Goal: Task Accomplishment & Management: Use online tool/utility

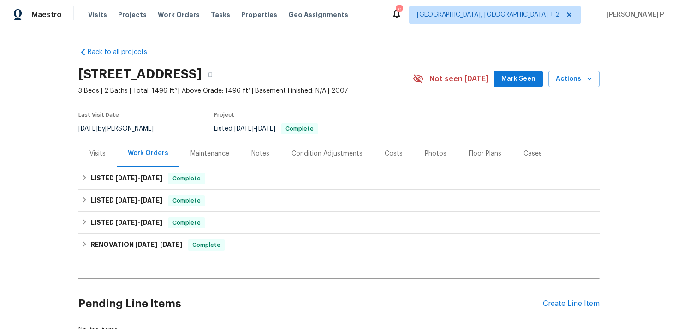
scroll to position [68, 0]
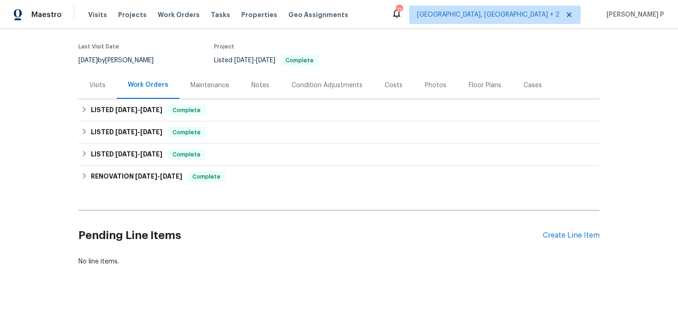
click at [566, 242] on div "Pending Line Items Create Line Item" at bounding box center [338, 235] width 521 height 43
click at [570, 237] on div "Create Line Item" at bounding box center [571, 235] width 57 height 9
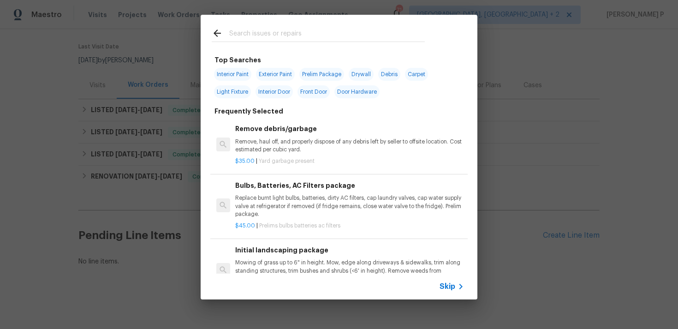
click at [446, 287] on span "Skip" at bounding box center [447, 286] width 16 height 9
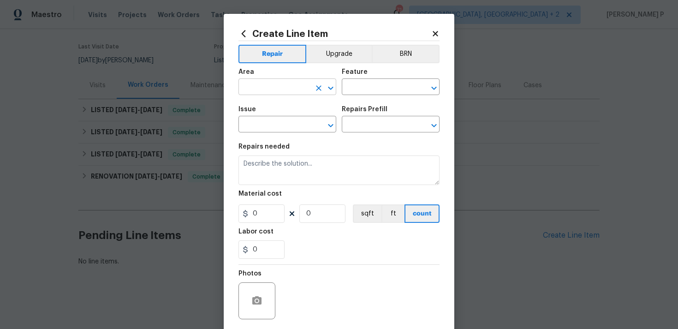
click at [290, 83] on input "text" at bounding box center [274, 88] width 72 height 14
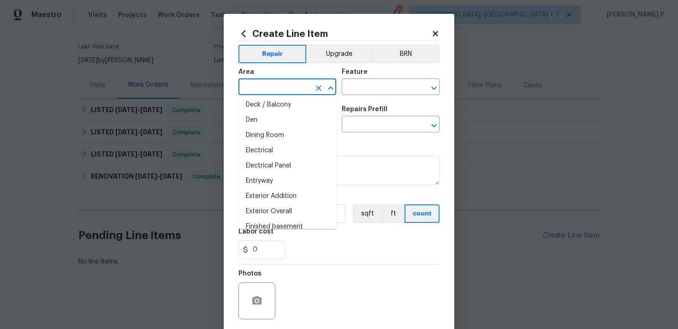
scroll to position [194, 0]
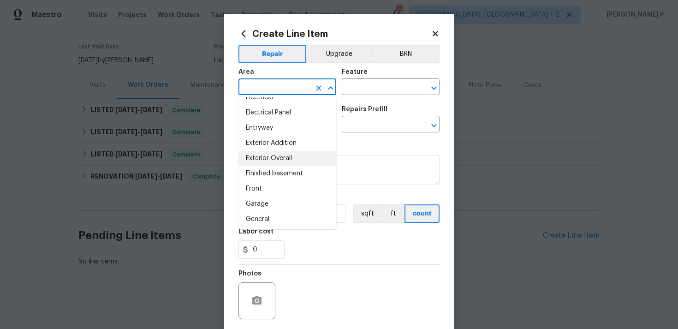
click at [284, 158] on li "Exterior Overall" at bounding box center [287, 158] width 98 height 15
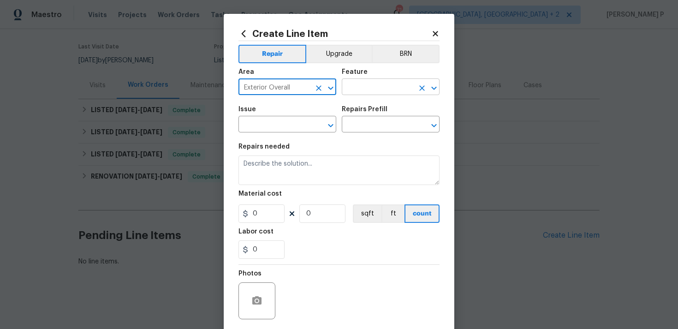
click at [361, 87] on input "text" at bounding box center [378, 88] width 72 height 14
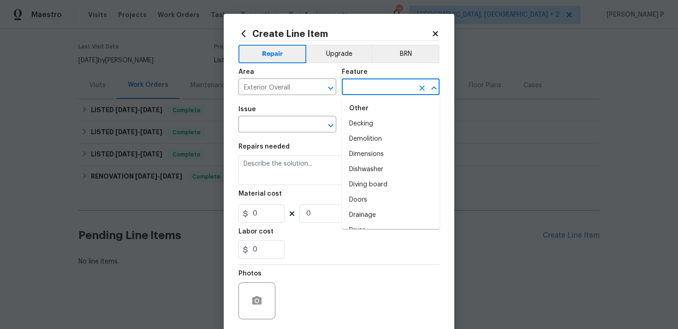
scroll to position [510, 0]
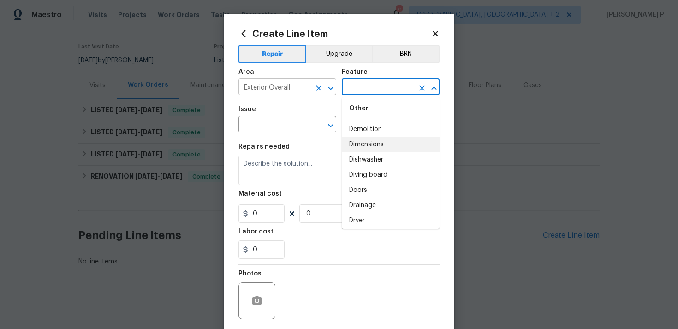
click at [331, 83] on icon "Open" at bounding box center [330, 88] width 11 height 11
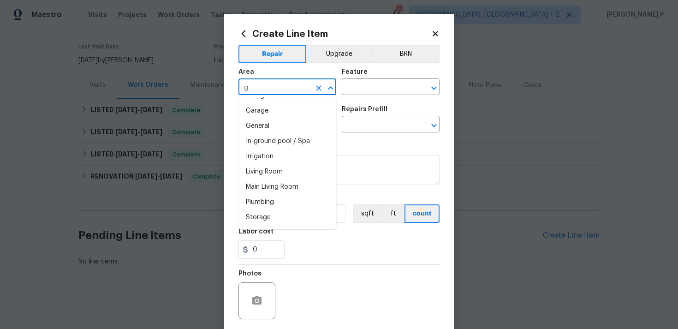
scroll to position [0, 0]
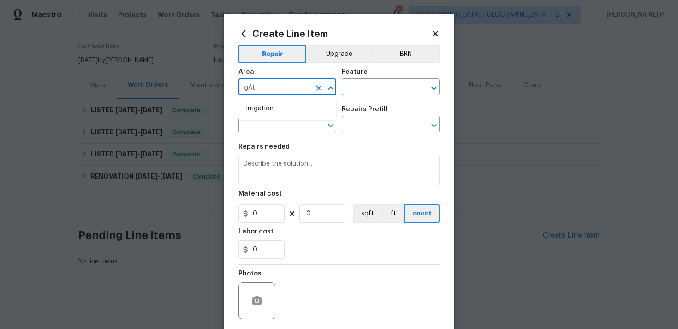
type input "gAtw"
click at [331, 89] on icon "Close" at bounding box center [330, 88] width 11 height 11
click at [331, 89] on icon "Open" at bounding box center [330, 87] width 5 height 3
click at [317, 89] on icon "Clear" at bounding box center [319, 88] width 6 height 6
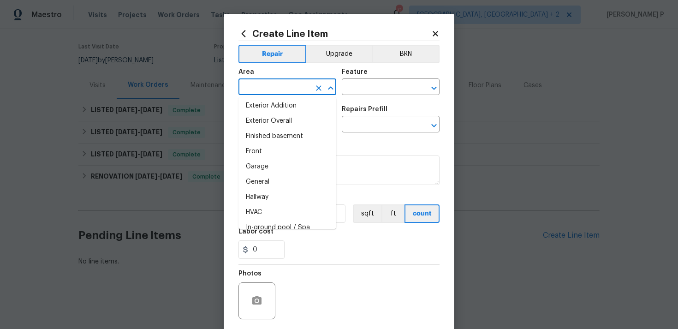
scroll to position [195, 0]
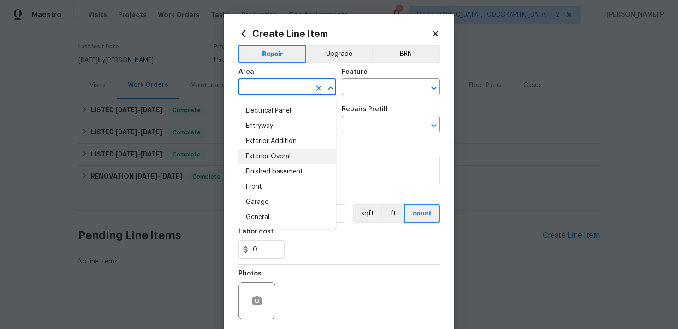
click at [282, 154] on li "Exterior Overall" at bounding box center [287, 156] width 98 height 15
type input "Exterior Overall"
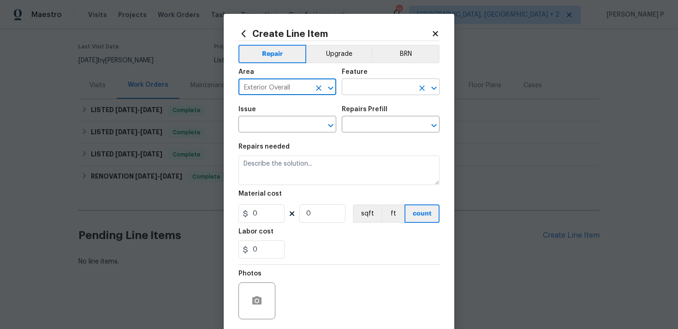
click at [369, 85] on input "text" at bounding box center [378, 88] width 72 height 14
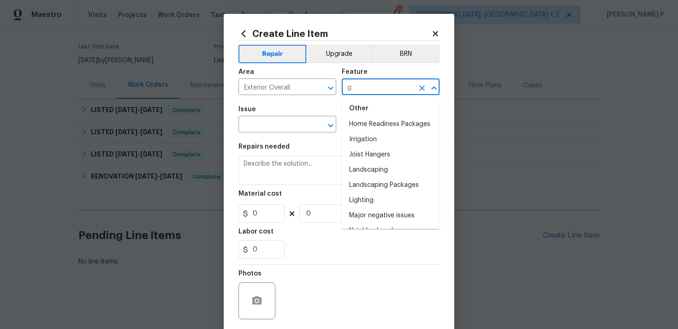
scroll to position [0, 0]
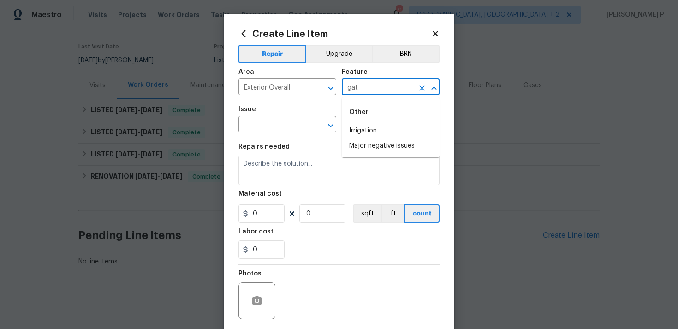
type input "gate"
click at [420, 88] on icon "Clear" at bounding box center [421, 87] width 9 height 9
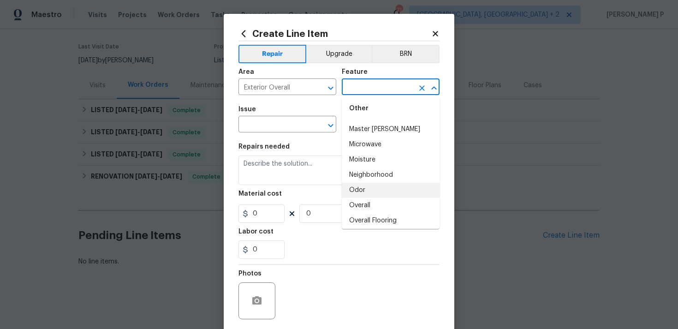
scroll to position [1502, 0]
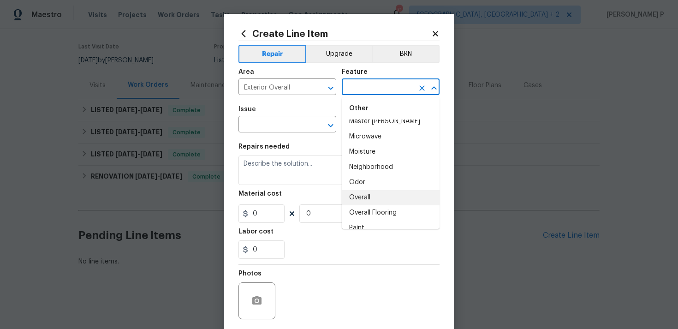
click at [370, 195] on li "Overall" at bounding box center [391, 197] width 98 height 15
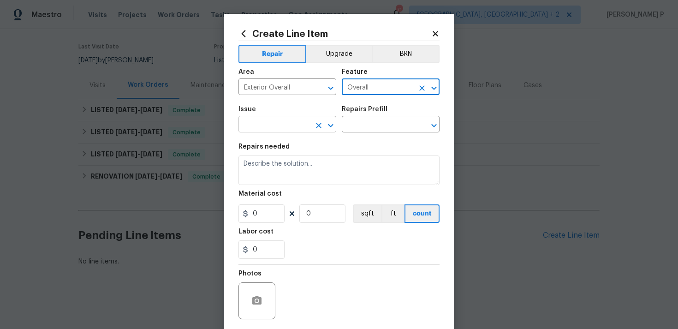
click at [333, 129] on icon "Open" at bounding box center [330, 125] width 11 height 11
type input "Overall"
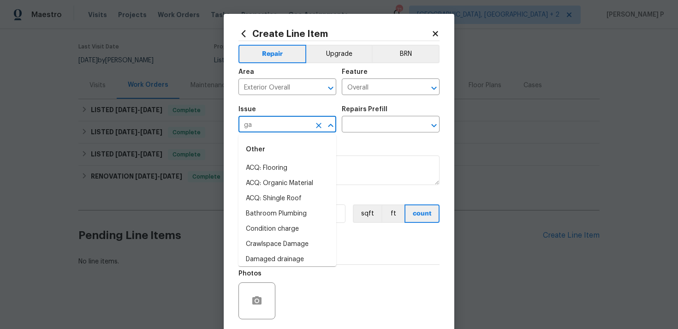
type input "gat"
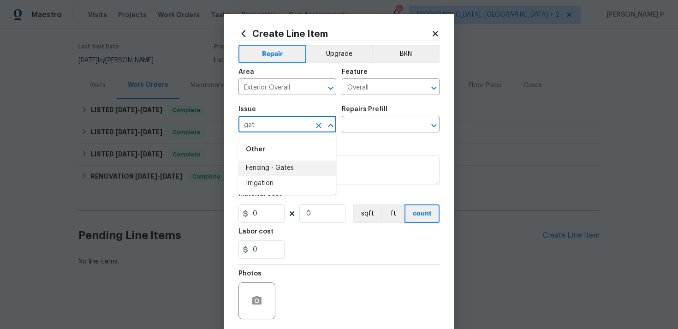
click at [329, 122] on icon "Close" at bounding box center [330, 125] width 11 height 11
click at [320, 124] on icon "Clear" at bounding box center [319, 126] width 6 height 6
click at [328, 124] on icon "Open" at bounding box center [330, 125] width 5 height 3
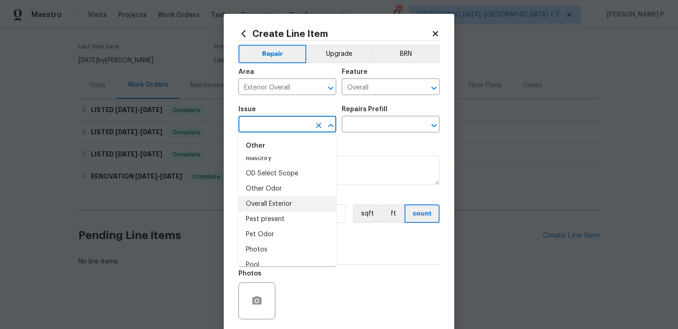
scroll to position [1483, 0]
click at [276, 207] on li "Overall Exterior" at bounding box center [287, 202] width 98 height 15
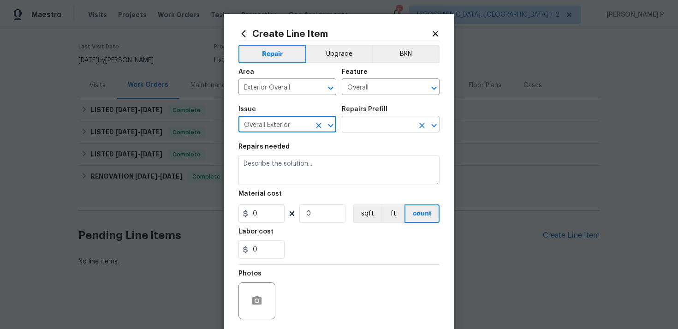
type input "Overall Exterior"
click at [389, 130] on input "text" at bounding box center [378, 125] width 72 height 14
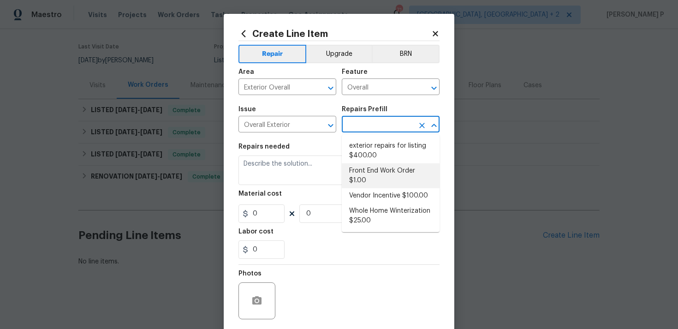
click at [376, 167] on li "Front End Work Order $1.00" at bounding box center [391, 175] width 98 height 25
type input "Front End Work Order $1.00"
type textarea "Placeholder line item for the creation of front end work orders."
type input "1"
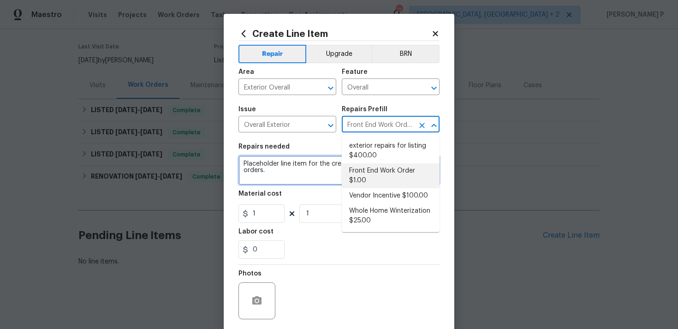
click at [285, 171] on textarea "Placeholder line item for the creation of front end work orders." at bounding box center [338, 170] width 201 height 30
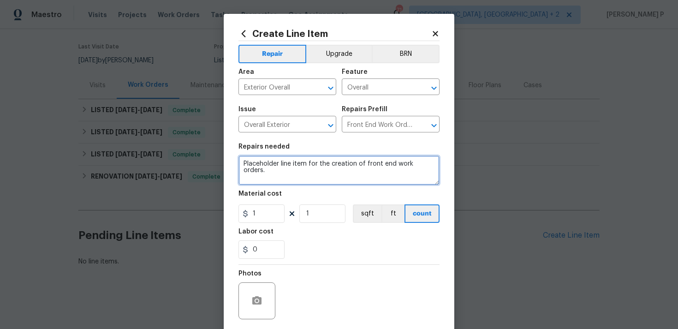
click at [285, 171] on textarea "Placeholder line item for the creation of front end work orders." at bounding box center [338, 170] width 201 height 30
paste textarea "Repair gate latch."
type textarea "Repair gate latch."
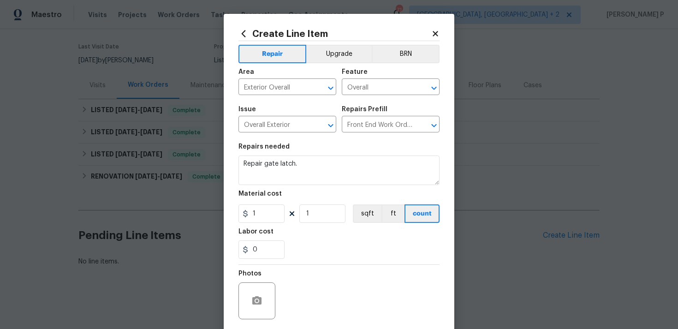
click at [260, 204] on figure "Material cost 1 1 sqft ft count" at bounding box center [338, 206] width 201 height 32
click at [258, 213] on input "1" at bounding box center [261, 213] width 46 height 18
type input "75"
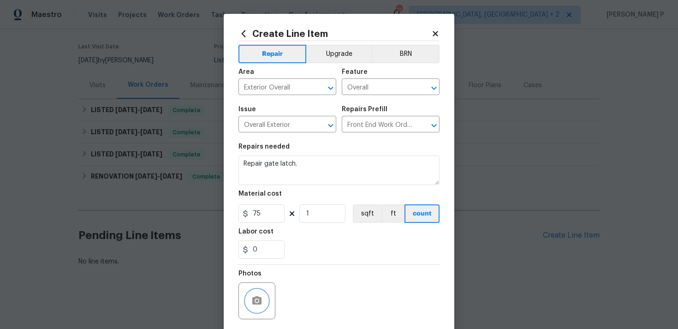
click at [259, 300] on icon "button" at bounding box center [256, 300] width 9 height 8
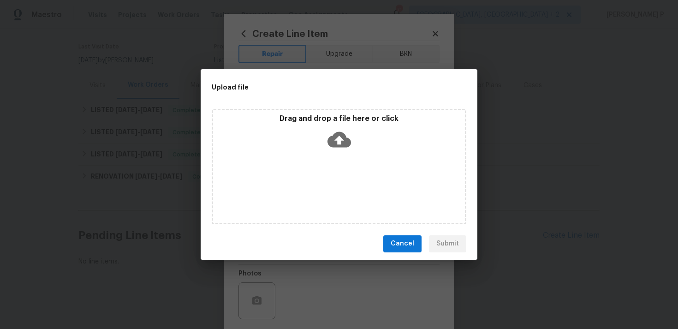
click at [339, 136] on icon at bounding box center [339, 140] width 24 height 24
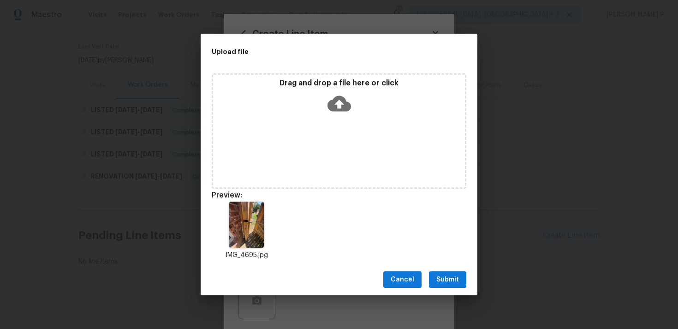
click at [450, 281] on span "Submit" at bounding box center [447, 280] width 23 height 12
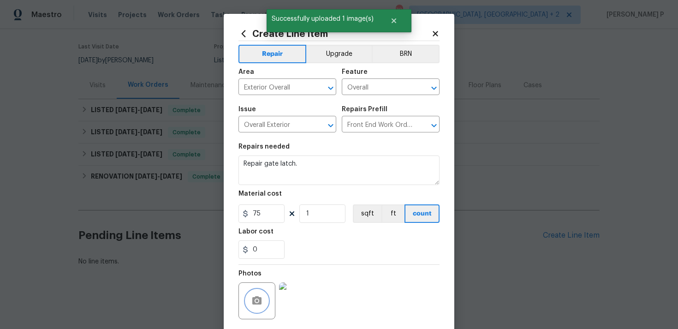
scroll to position [69, 0]
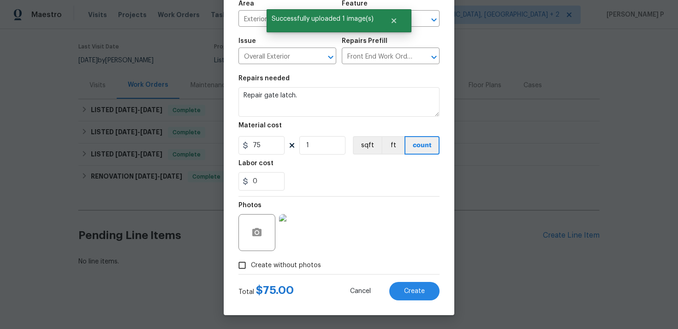
click at [424, 301] on div "Create Line Item Repair Upgrade BRN Area Exterior Overall ​ Feature Overall ​ I…" at bounding box center [339, 130] width 231 height 369
click at [423, 296] on button "Create" at bounding box center [414, 291] width 50 height 18
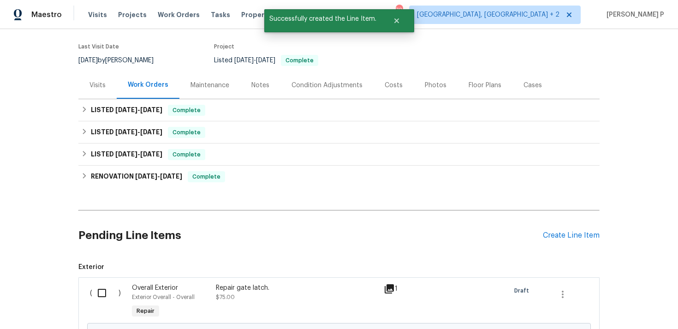
click at [107, 290] on input "checkbox" at bounding box center [105, 292] width 26 height 19
checkbox input "true"
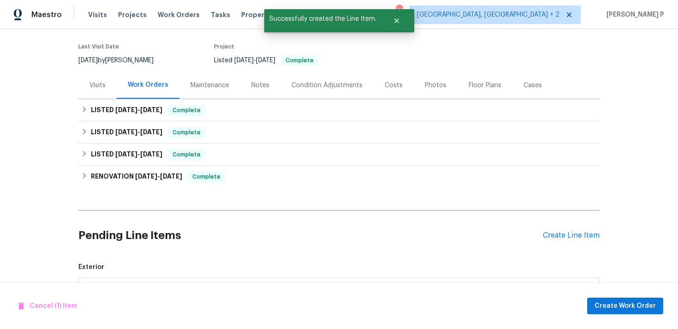
scroll to position [173, 0]
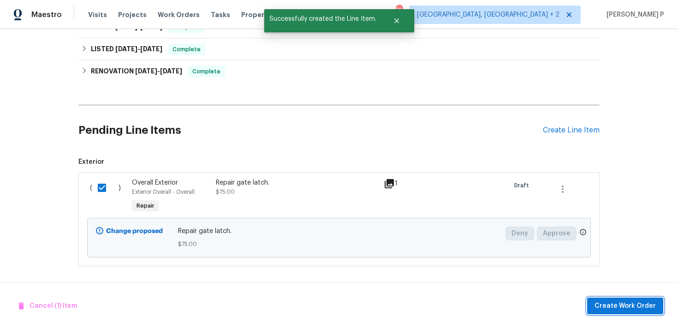
click at [611, 300] on span "Create Work Order" at bounding box center [624, 306] width 61 height 12
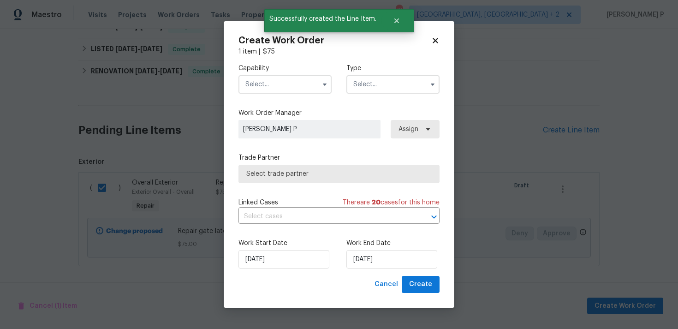
click at [394, 73] on div "Type" at bounding box center [392, 79] width 93 height 30
click at [394, 82] on input "text" at bounding box center [392, 84] width 93 height 18
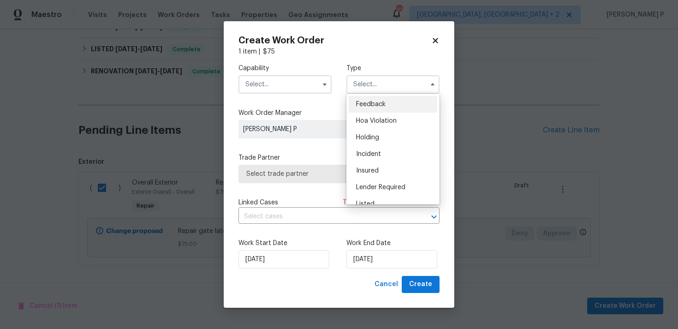
click at [360, 101] on span "Feedback" at bounding box center [371, 104] width 30 height 6
type input "Feedback"
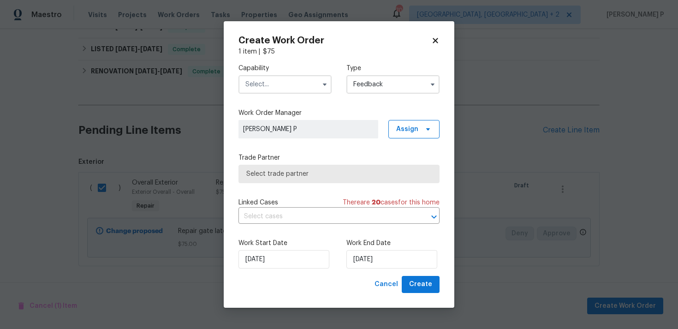
click at [296, 84] on input "text" at bounding box center [284, 84] width 93 height 18
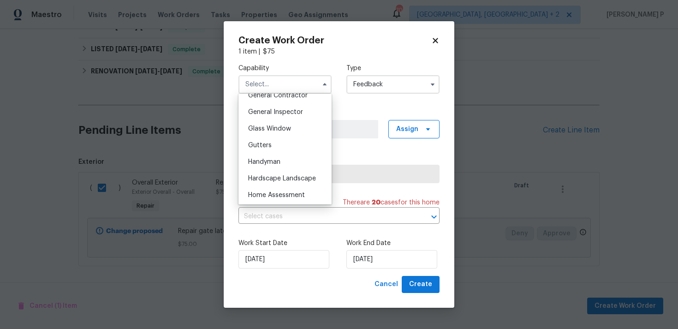
scroll to position [454, 0]
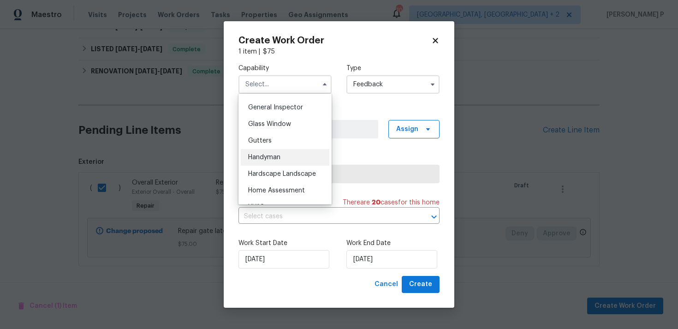
click at [280, 158] on span "Handyman" at bounding box center [264, 157] width 32 height 6
type input "Handyman"
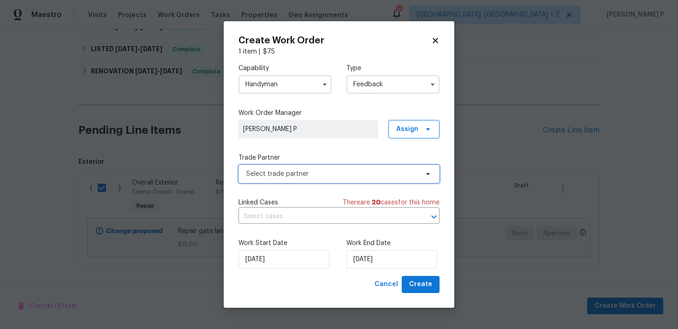
click at [298, 172] on span "Select trade partner" at bounding box center [332, 173] width 172 height 9
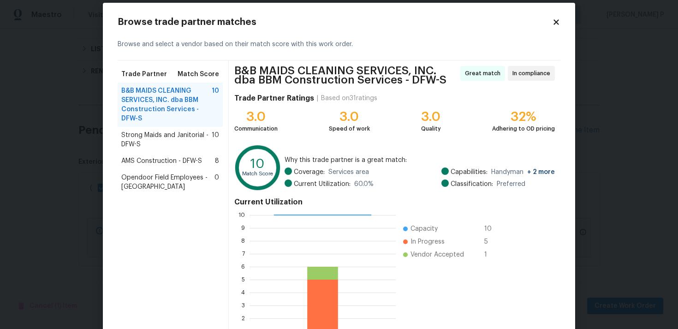
scroll to position [82, 0]
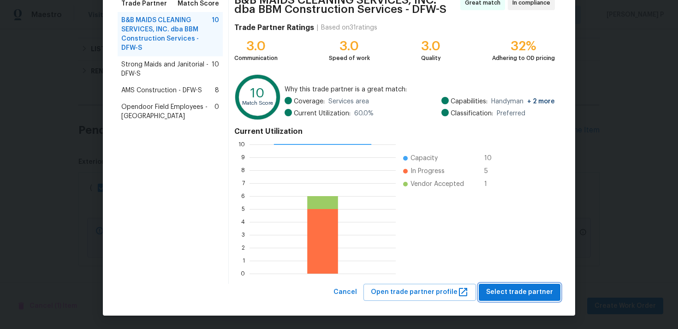
click at [515, 284] on button "Select trade partner" at bounding box center [520, 292] width 82 height 17
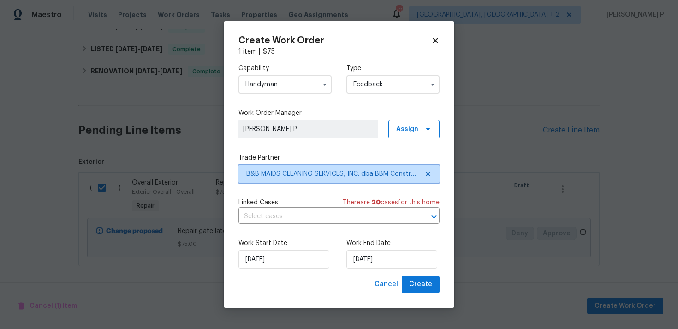
scroll to position [0, 0]
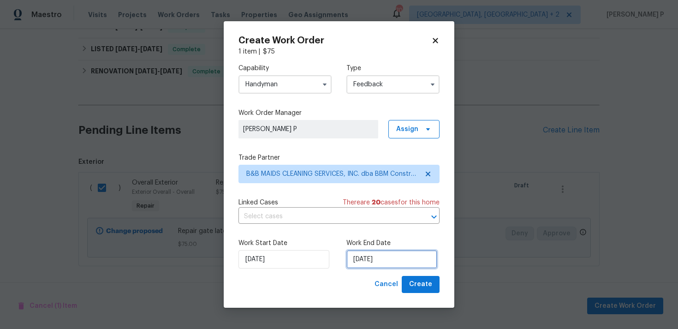
click at [385, 257] on input "[DATE]" at bounding box center [391, 259] width 91 height 18
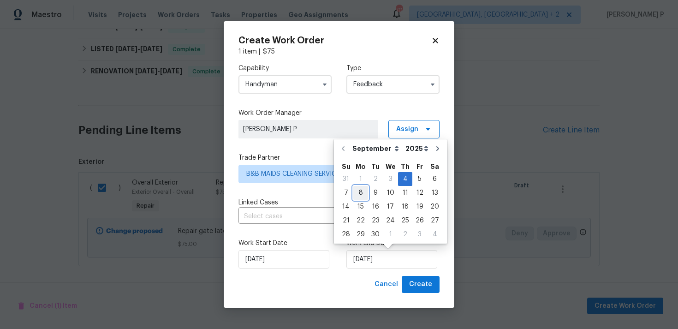
click at [363, 192] on div "8" at bounding box center [360, 192] width 15 height 13
type input "[DATE]"
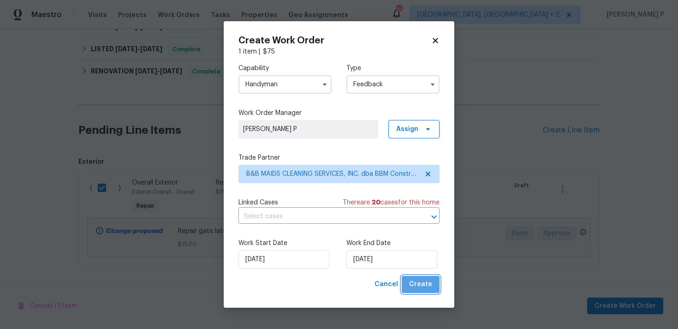
click at [425, 284] on span "Create" at bounding box center [420, 284] width 23 height 12
checkbox input "false"
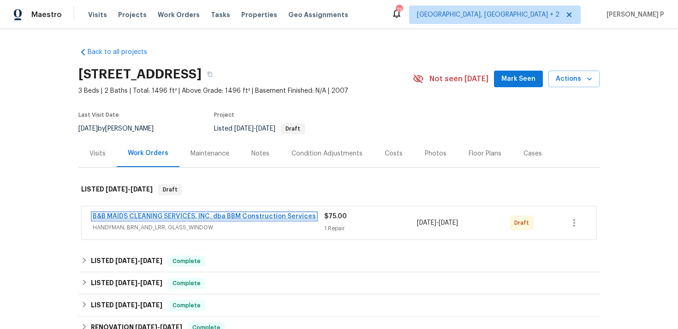
click at [132, 216] on link "B&B MAIDS CLEANING SERVICES, INC. dba BBM Construction Services" at bounding box center [204, 216] width 223 height 6
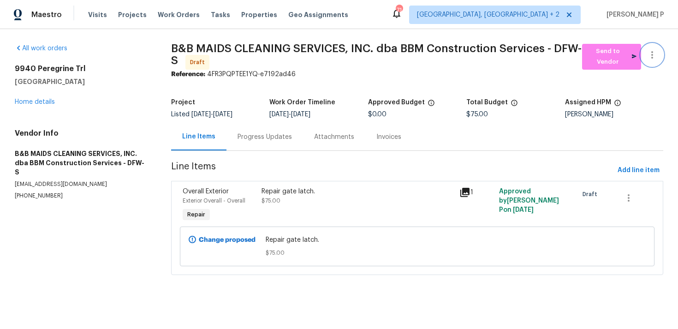
click at [651, 60] on icon "button" at bounding box center [651, 54] width 11 height 11
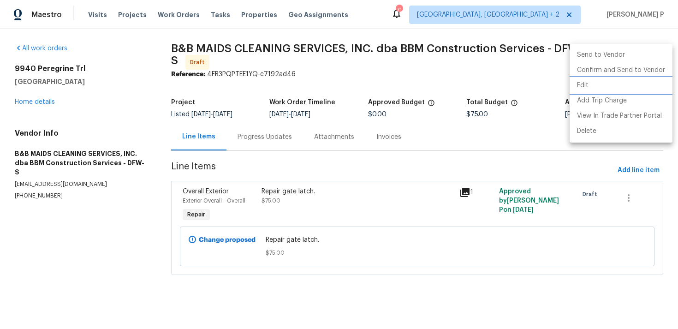
click at [592, 82] on li "Edit" at bounding box center [620, 85] width 103 height 15
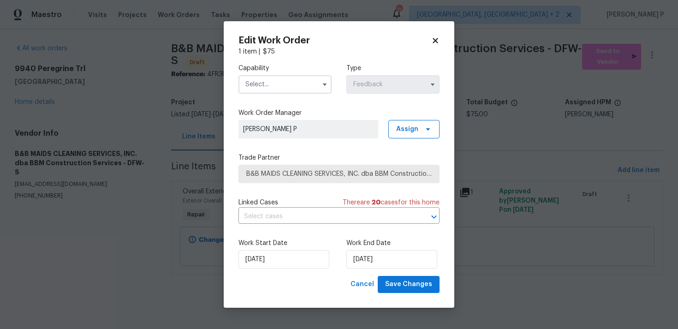
click at [302, 91] on input "text" at bounding box center [284, 84] width 93 height 18
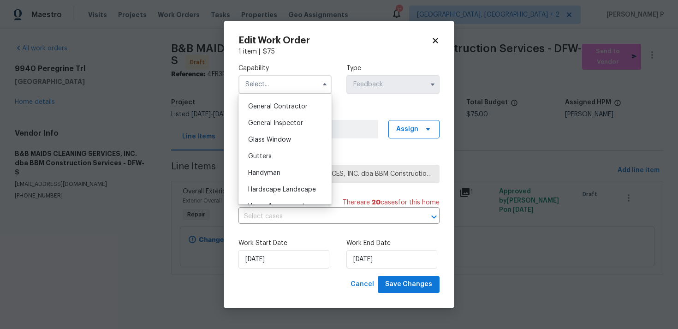
scroll to position [440, 0]
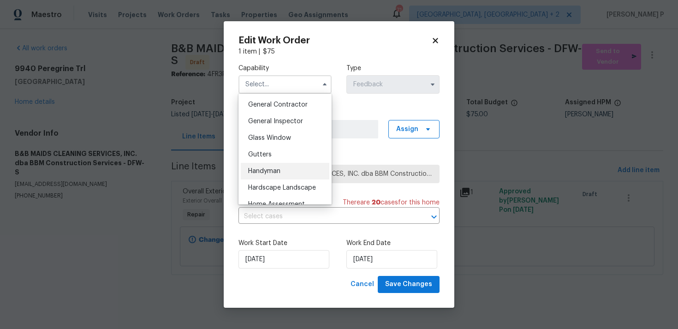
click at [282, 168] on div "Handyman" at bounding box center [285, 171] width 89 height 17
type input "Handyman"
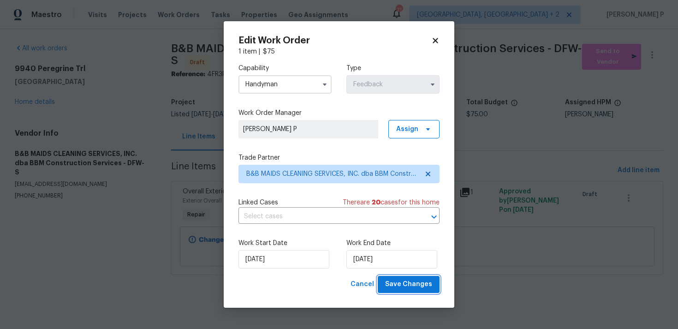
click at [414, 280] on span "Save Changes" at bounding box center [408, 284] width 47 height 12
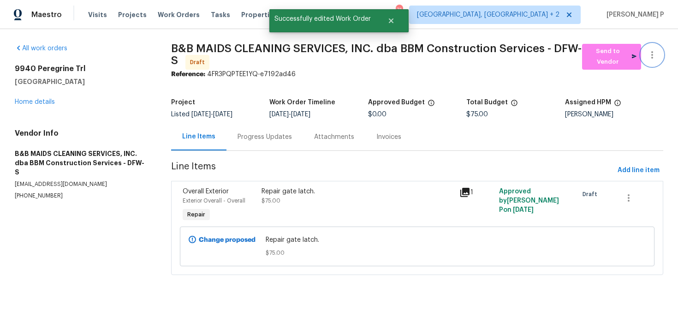
click at [651, 56] on icon "button" at bounding box center [651, 54] width 11 height 11
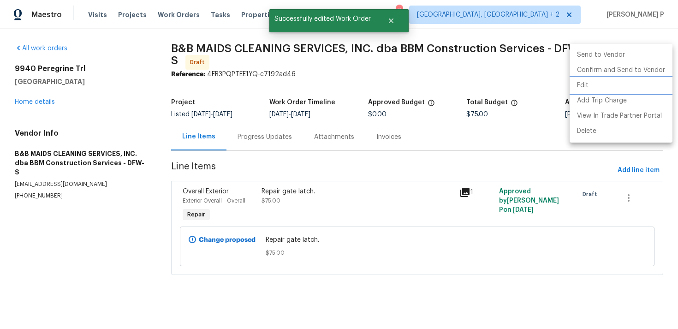
click at [602, 85] on li "Edit" at bounding box center [620, 85] width 103 height 15
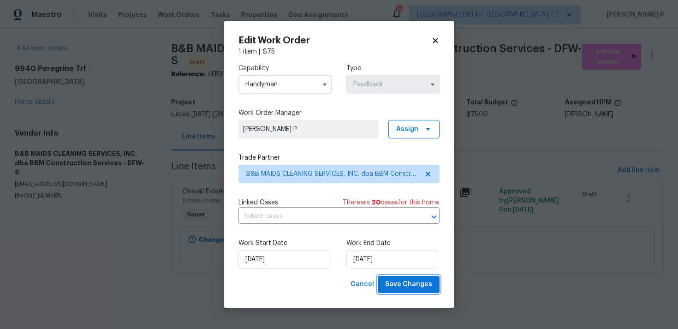
click at [407, 280] on span "Save Changes" at bounding box center [408, 284] width 47 height 12
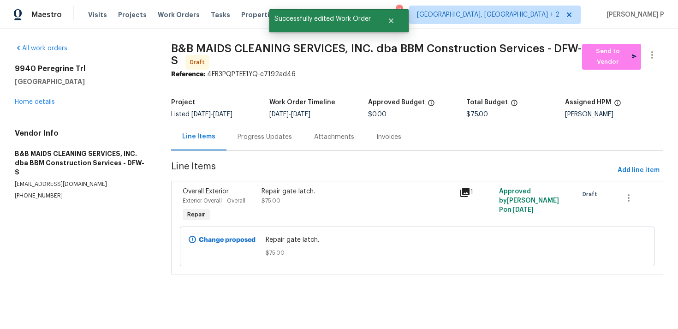
click at [252, 134] on div "Progress Updates" at bounding box center [264, 136] width 54 height 9
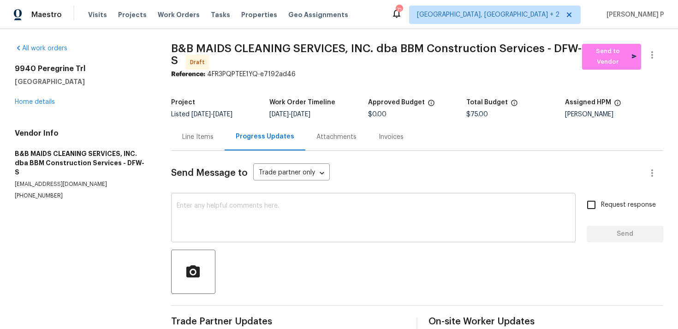
click at [253, 233] on textarea at bounding box center [373, 218] width 393 height 32
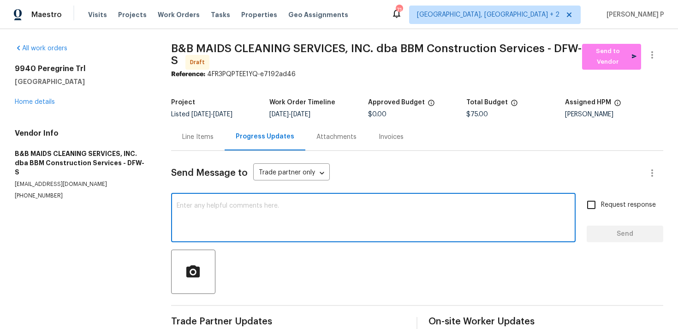
paste textarea "Hi, this is [PERSON_NAME] with Opendoor. I’m confirming you received the WO for…"
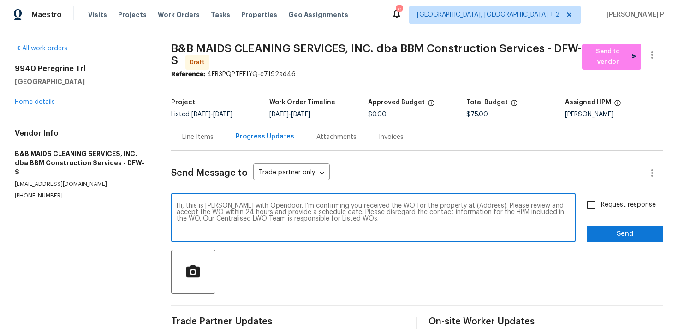
drag, startPoint x: 450, startPoint y: 206, endPoint x: 471, endPoint y: 205, distance: 20.8
click at [471, 205] on textarea "Hi, this is [PERSON_NAME] with Opendoor. I’m confirming you received the WO for…" at bounding box center [373, 218] width 393 height 32
drag, startPoint x: 452, startPoint y: 205, endPoint x: 480, endPoint y: 204, distance: 28.6
click at [480, 204] on textarea "Hi, this is [PERSON_NAME] with Opendoor. I’m confirming you received the WO for…" at bounding box center [373, 218] width 393 height 32
paste textarea "[STREET_ADDRESS]"
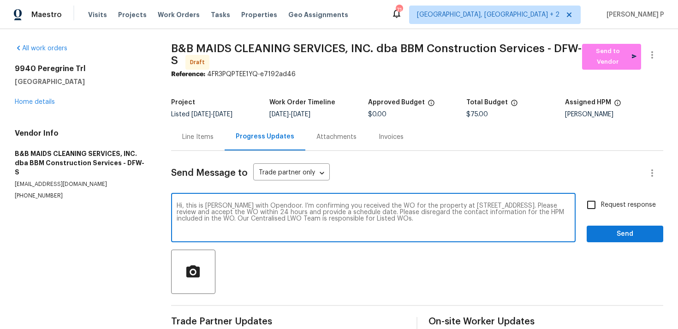
type textarea "Hi, this is [PERSON_NAME] with Opendoor. I’m confirming you received the WO for…"
click at [588, 205] on input "Request response" at bounding box center [590, 204] width 19 height 19
checkbox input "true"
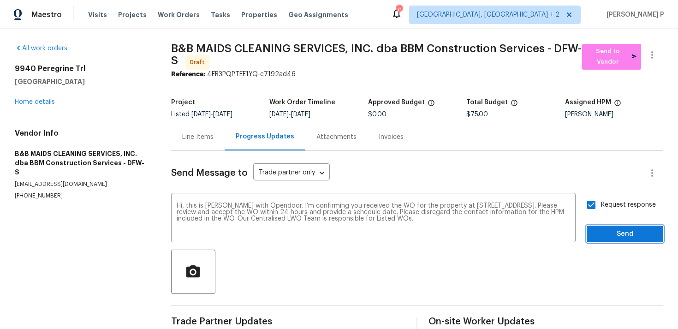
click at [613, 239] on button "Send" at bounding box center [624, 233] width 77 height 17
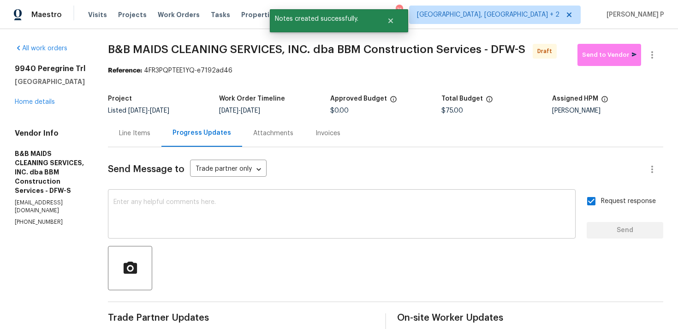
click at [329, 238] on div "x ​" at bounding box center [342, 214] width 468 height 47
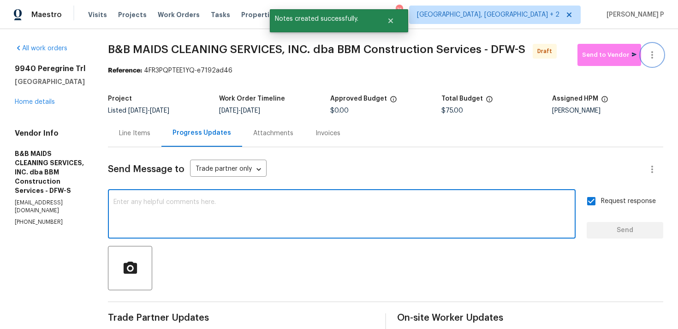
click at [653, 51] on icon "button" at bounding box center [651, 54] width 11 height 11
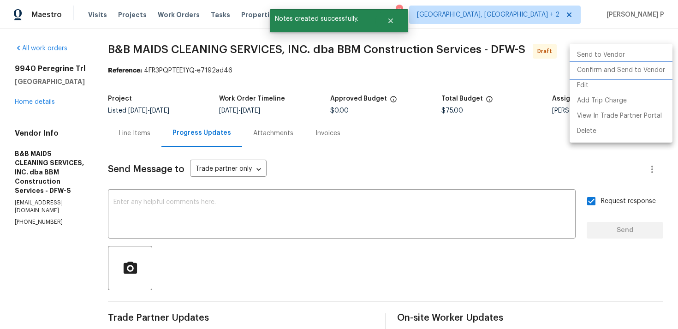
click at [609, 67] on li "Confirm and Send to Vendor" at bounding box center [620, 70] width 103 height 15
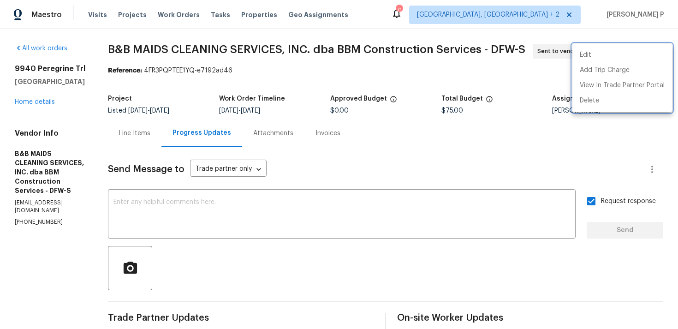
click at [290, 230] on div at bounding box center [339, 164] width 678 height 329
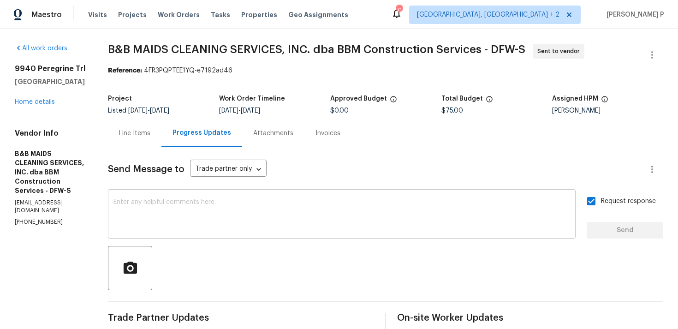
click at [273, 219] on textarea at bounding box center [341, 215] width 456 height 32
paste textarea "Attention All Work Orders must include before-photos (both close-up and wide-an…"
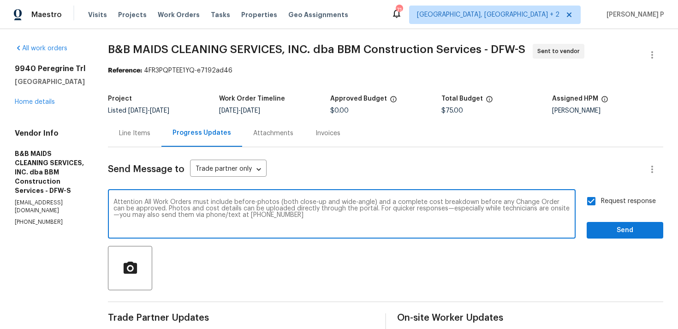
scroll to position [87, 0]
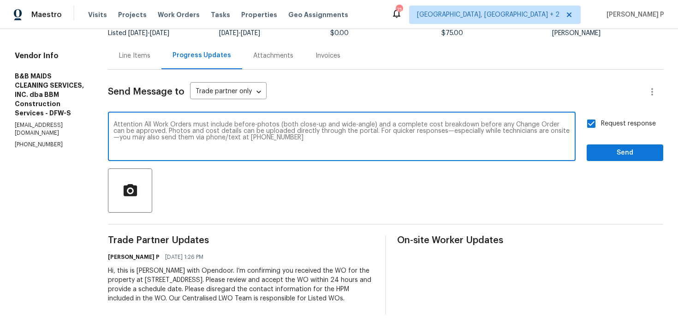
type textarea "Attention All Work Orders must include before-photos (both close-up and wide-an…"
click at [626, 147] on span "Send" at bounding box center [625, 153] width 62 height 12
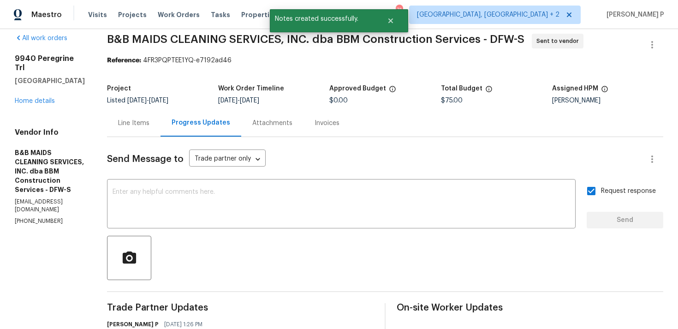
scroll to position [0, 0]
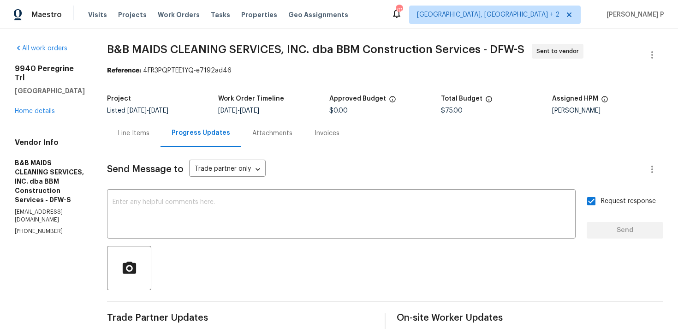
click at [159, 59] on span "B&B MAIDS CLEANING SERVICES, INC. dba BBM Construction Services - DFW-S Sent to…" at bounding box center [374, 55] width 534 height 22
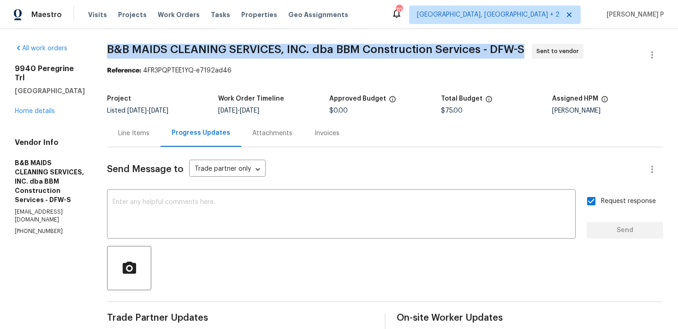
drag, startPoint x: 142, startPoint y: 48, endPoint x: 557, endPoint y: 47, distance: 415.4
click at [524, 47] on span "B&B MAIDS CLEANING SERVICES, INC. dba BBM Construction Services - DFW-S" at bounding box center [315, 49] width 417 height 11
copy span "B&B MAIDS CLEANING SERVICES, INC. dba BBM Construction Services - DFW-S"
click at [29, 105] on div "[STREET_ADDRESS] Home details" at bounding box center [50, 90] width 70 height 52
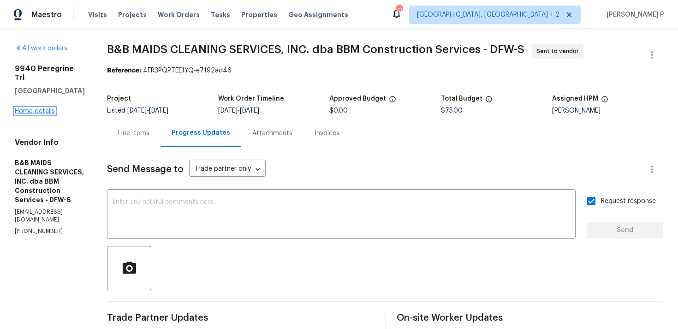
click at [36, 108] on link "Home details" at bounding box center [35, 111] width 40 height 6
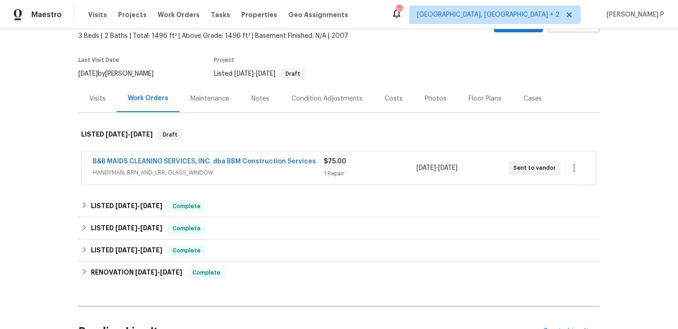
scroll to position [151, 0]
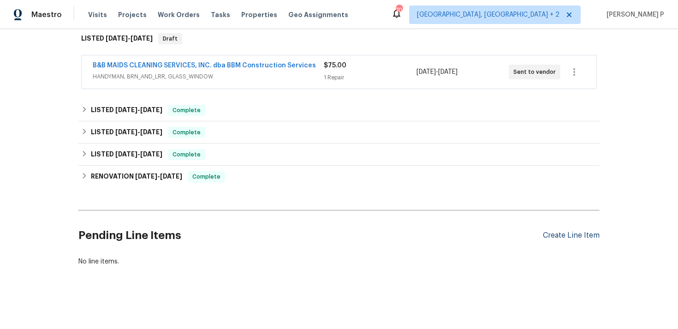
click at [558, 235] on div "Create Line Item" at bounding box center [571, 235] width 57 height 9
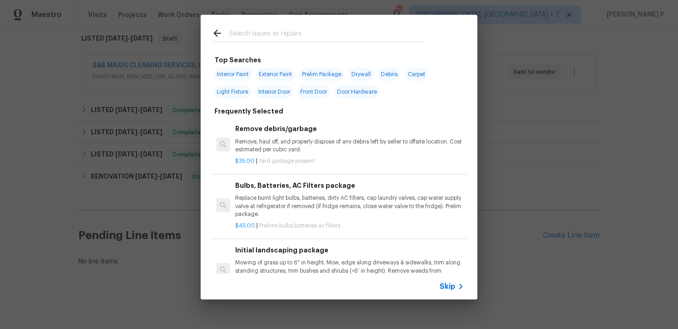
click at [444, 283] on span "Skip" at bounding box center [447, 286] width 16 height 9
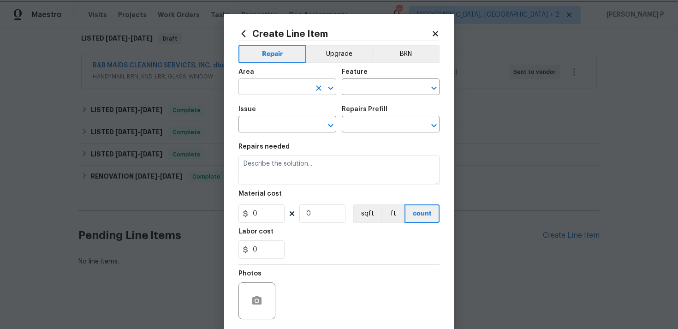
click at [330, 82] on button "Open" at bounding box center [330, 88] width 13 height 13
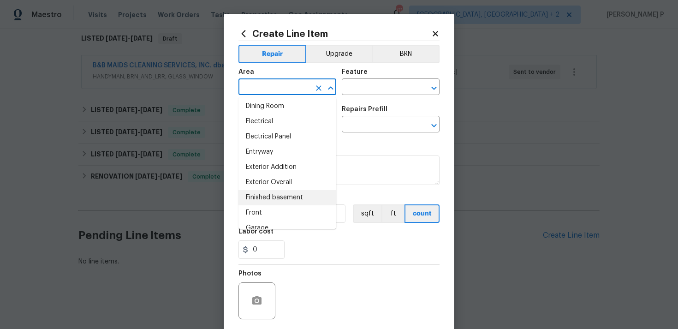
scroll to position [167, 0]
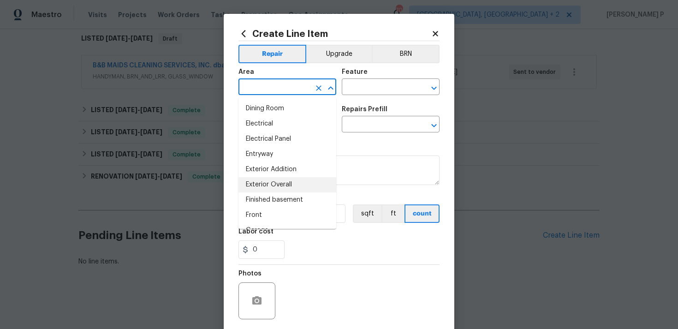
click at [270, 183] on li "Exterior Overall" at bounding box center [287, 184] width 98 height 15
type input "Exterior Overall"
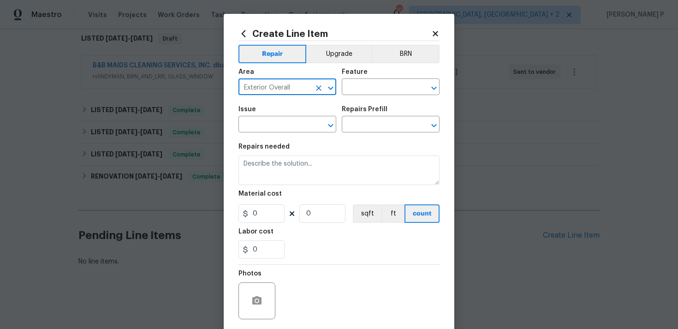
click at [367, 77] on div "Feature" at bounding box center [391, 75] width 98 height 12
click at [366, 88] on input "text" at bounding box center [378, 88] width 72 height 14
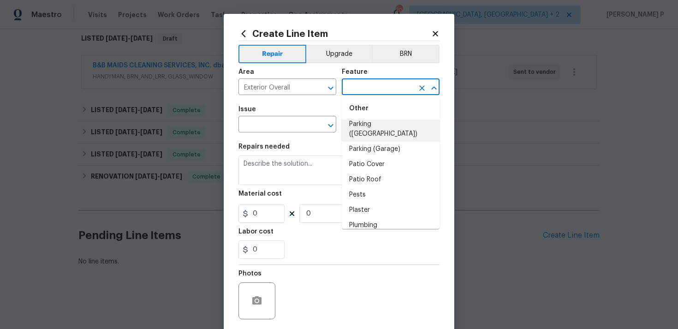
scroll to position [1638, 0]
click at [365, 185] on li "Pests" at bounding box center [391, 192] width 98 height 15
type input "Pests"
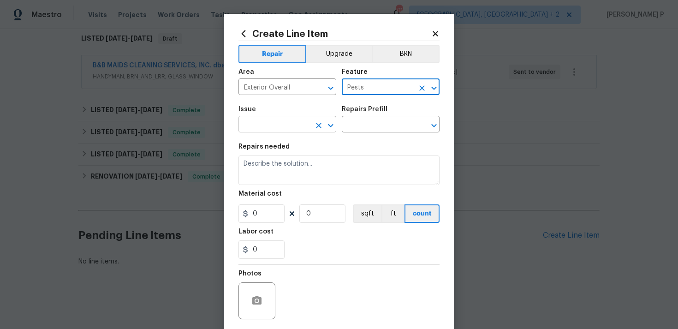
click at [330, 124] on icon "Open" at bounding box center [330, 125] width 11 height 11
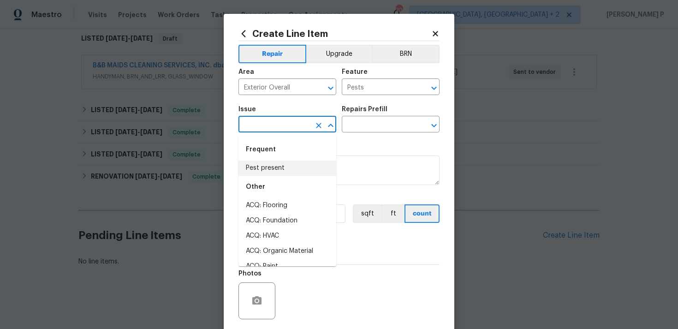
click at [270, 169] on li "Pest present" at bounding box center [287, 167] width 98 height 15
type input "Pest present"
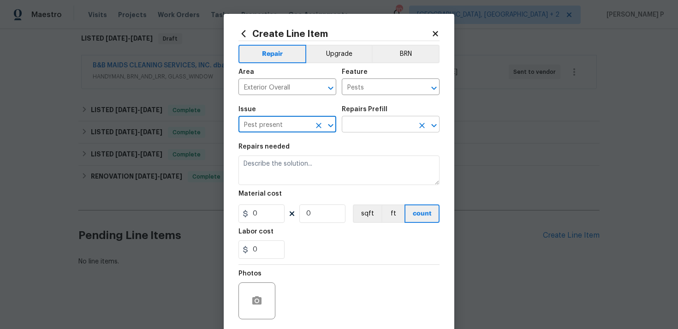
click at [374, 129] on input "text" at bounding box center [378, 125] width 72 height 14
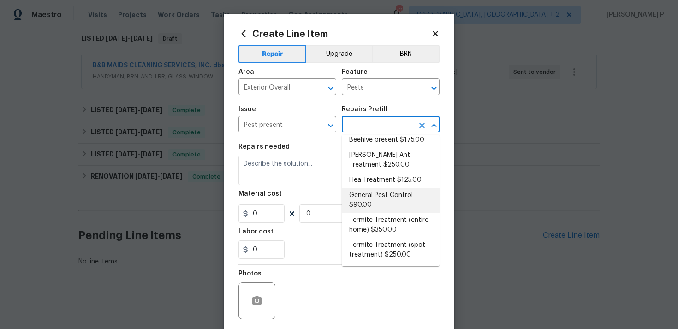
scroll to position [0, 0]
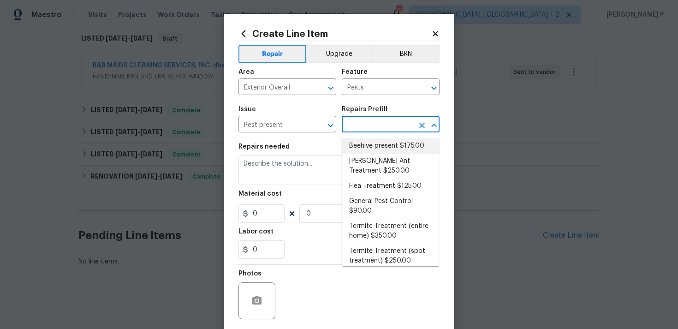
click at [366, 146] on li "Beehive present $175.00" at bounding box center [391, 145] width 98 height 15
type textarea "Remove, patch/paint touch up location after removal if needed."
type input "1"
type input "Beehive present $175.00"
type input "175"
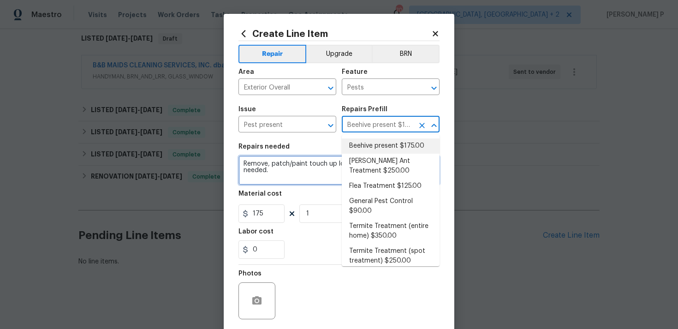
click at [287, 165] on textarea "Remove, patch/paint touch up location after removal if needed." at bounding box center [338, 170] width 201 height 30
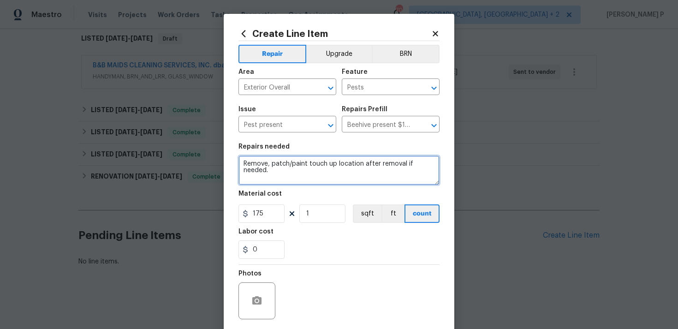
click at [287, 165] on textarea "Remove, patch/paint touch up location after removal if needed." at bounding box center [338, 170] width 201 height 30
paste textarea "multiple wasp nests from around the exterior of the home"
paste textarea "Dispose of nests properly"
type textarea "Remove multiple wasp nests from around the exterior of the home. Dispose of nes…"
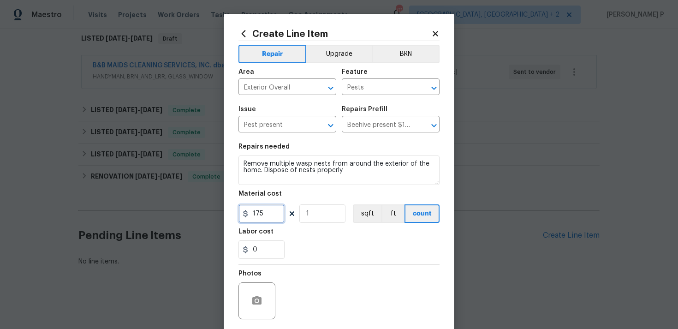
click at [267, 221] on input "175" at bounding box center [261, 213] width 46 height 18
type input "75"
click at [261, 294] on button "button" at bounding box center [257, 301] width 22 height 22
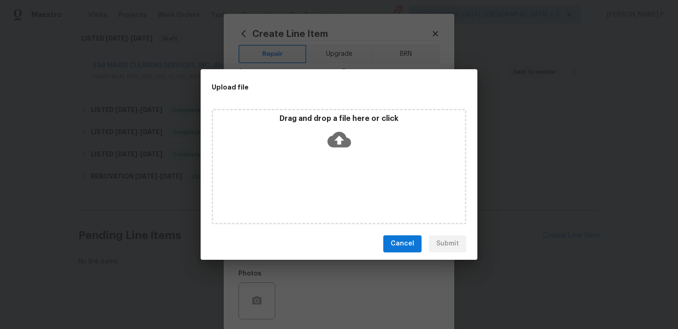
click at [340, 142] on icon at bounding box center [339, 140] width 24 height 24
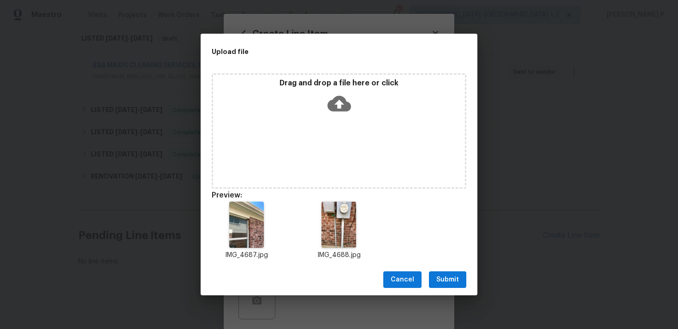
click at [448, 271] on div "Cancel Submit" at bounding box center [339, 280] width 277 height 32
click at [448, 280] on span "Submit" at bounding box center [447, 280] width 23 height 12
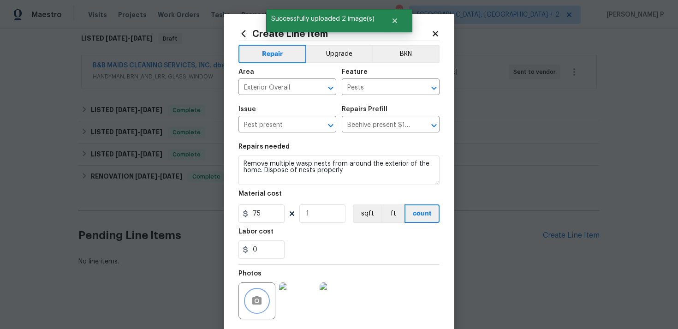
scroll to position [69, 0]
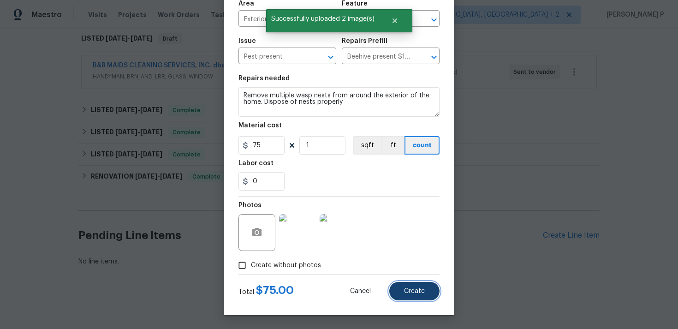
click at [419, 292] on span "Create" at bounding box center [414, 291] width 21 height 7
type input "0"
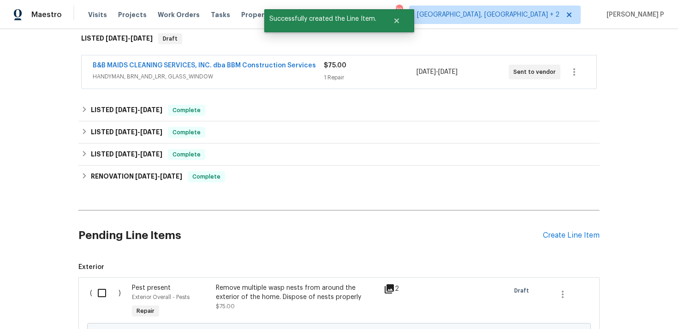
click at [103, 292] on input "checkbox" at bounding box center [105, 292] width 26 height 19
checkbox input "true"
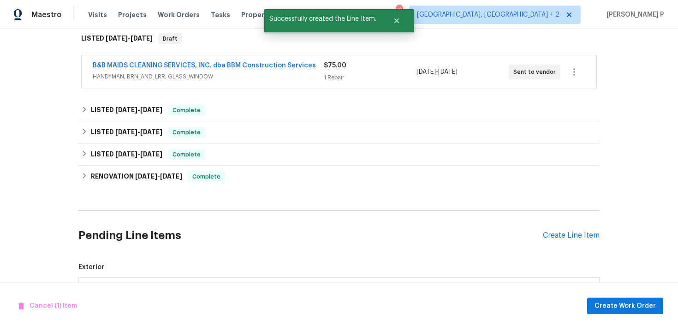
scroll to position [256, 0]
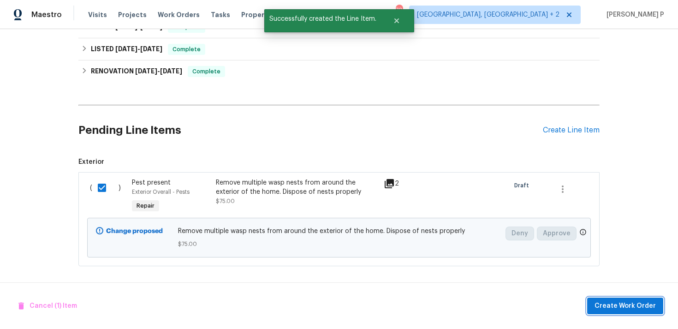
click at [619, 308] on span "Create Work Order" at bounding box center [624, 306] width 61 height 12
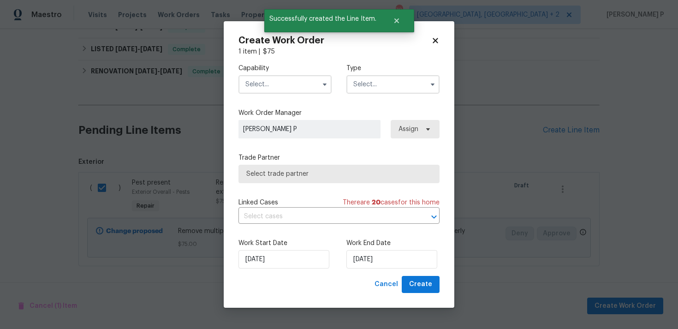
click at [383, 86] on input "text" at bounding box center [392, 84] width 93 height 18
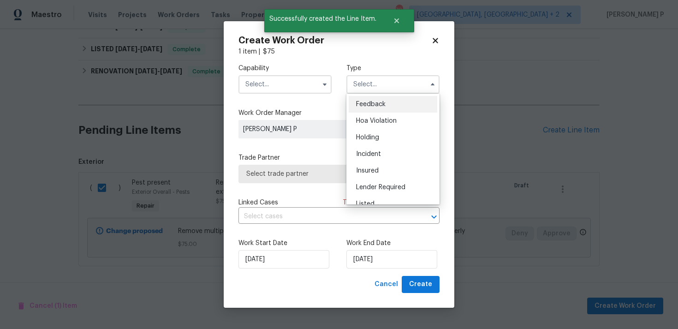
click at [378, 106] on span "Feedback" at bounding box center [371, 104] width 30 height 6
type input "Feedback"
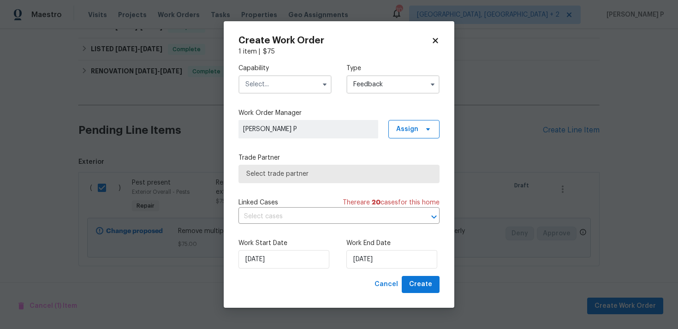
click at [299, 94] on div "Capability Type Feedback Feedback Hoa Violation Holding Incident Insured Lender…" at bounding box center [338, 78] width 201 height 45
click at [299, 87] on input "text" at bounding box center [284, 84] width 93 height 18
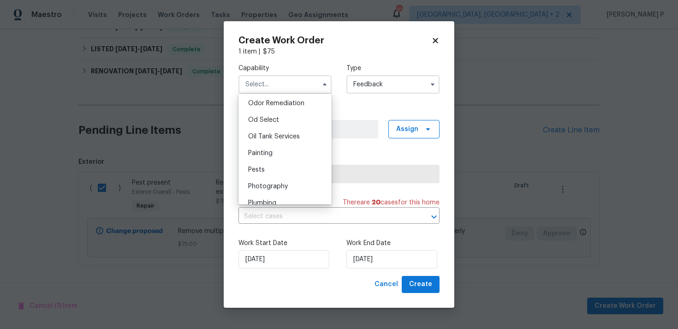
scroll to position [749, 0]
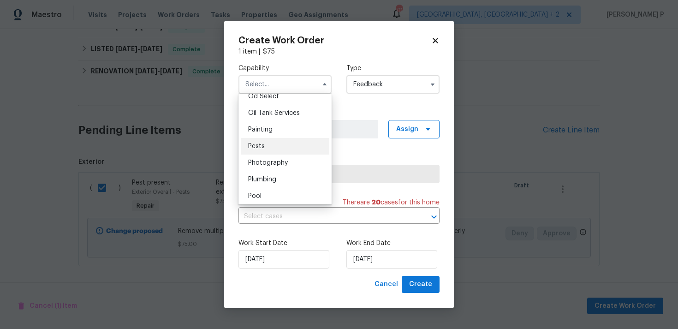
click at [259, 143] on span "Pests" at bounding box center [256, 146] width 17 height 6
type input "Pests"
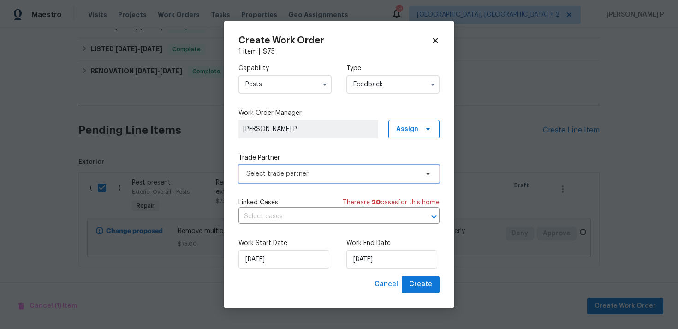
click at [285, 172] on span "Select trade partner" at bounding box center [332, 173] width 172 height 9
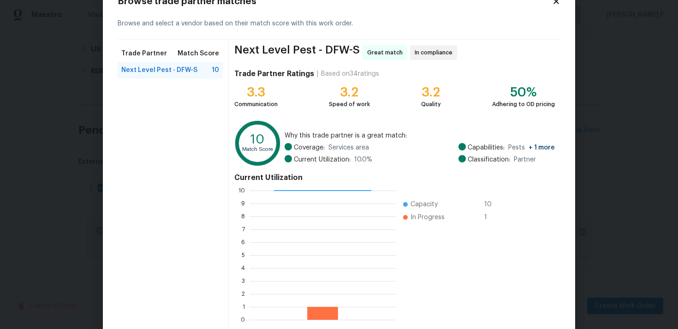
scroll to position [78, 0]
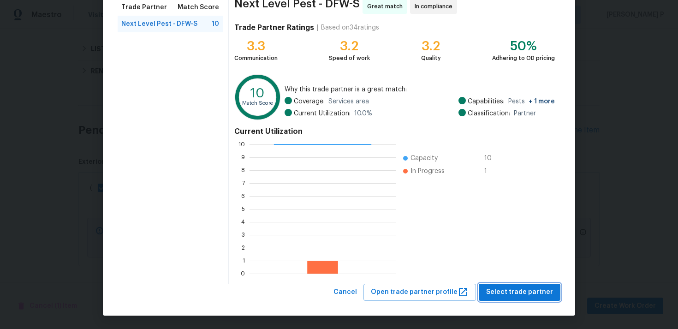
click at [493, 295] on span "Select trade partner" at bounding box center [519, 292] width 67 height 12
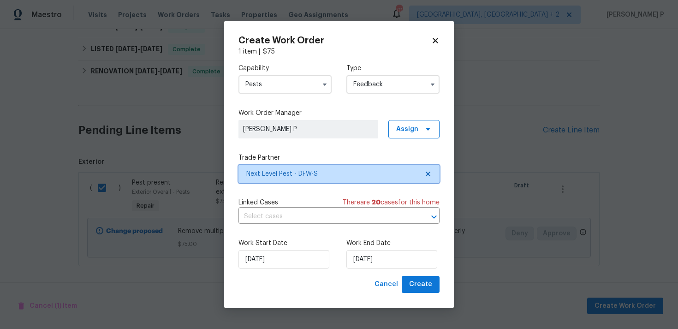
scroll to position [0, 0]
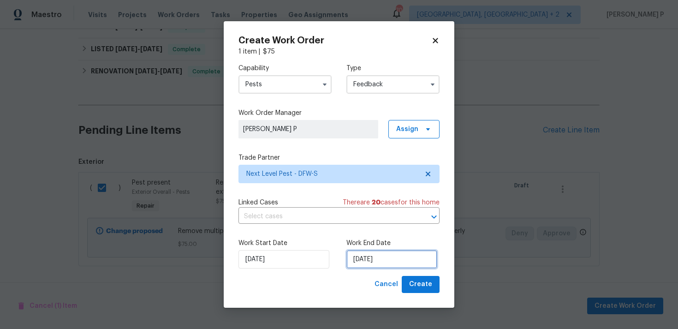
click at [386, 257] on input "[DATE]" at bounding box center [391, 259] width 91 height 18
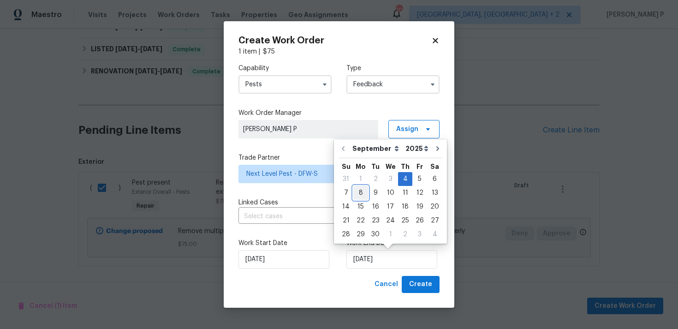
click at [359, 192] on div "8" at bounding box center [360, 192] width 15 height 13
type input "[DATE]"
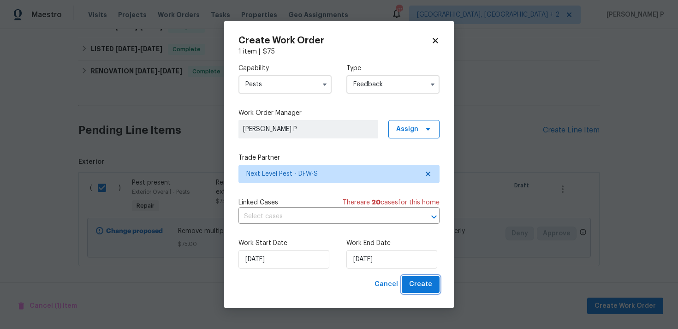
click at [433, 287] on button "Create" at bounding box center [421, 284] width 38 height 17
checkbox input "false"
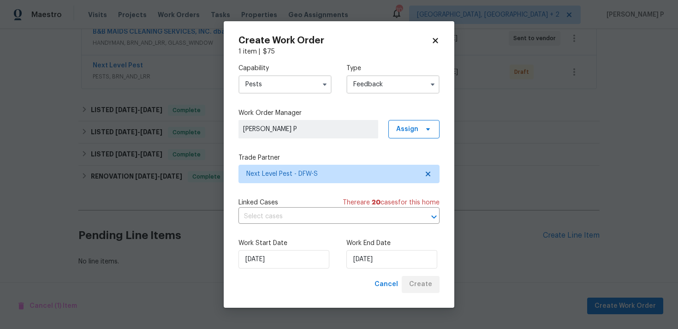
scroll to position [184, 0]
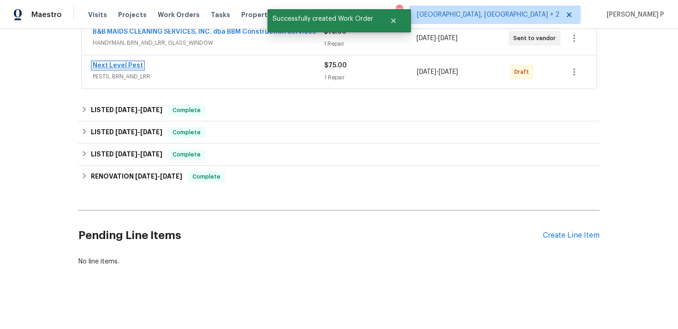
click at [139, 65] on link "Next Level Pest" at bounding box center [118, 65] width 50 height 6
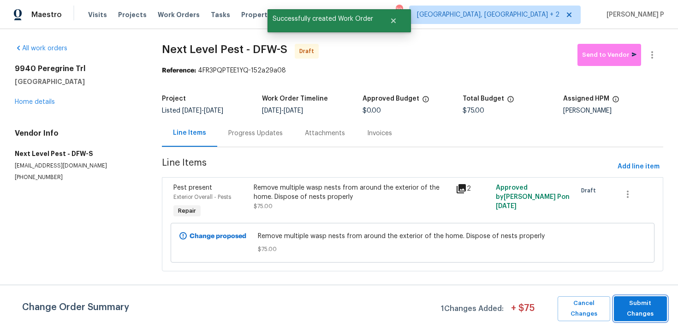
click at [633, 305] on span "Submit Changes" at bounding box center [640, 308] width 44 height 21
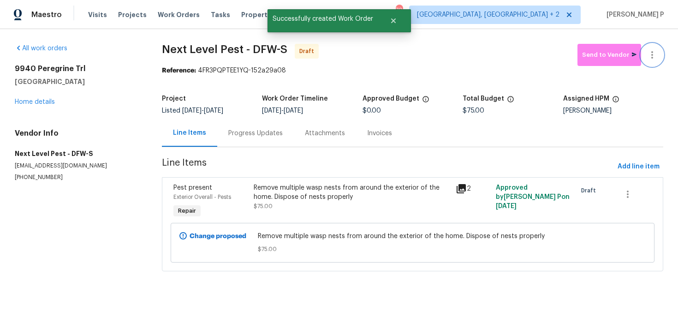
click at [657, 55] on icon "button" at bounding box center [651, 54] width 11 height 11
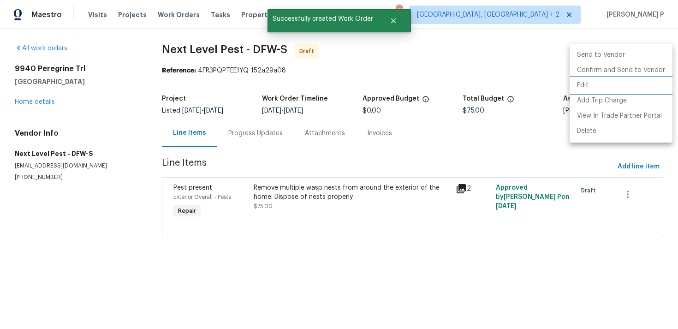
click at [596, 89] on li "Edit" at bounding box center [620, 85] width 103 height 15
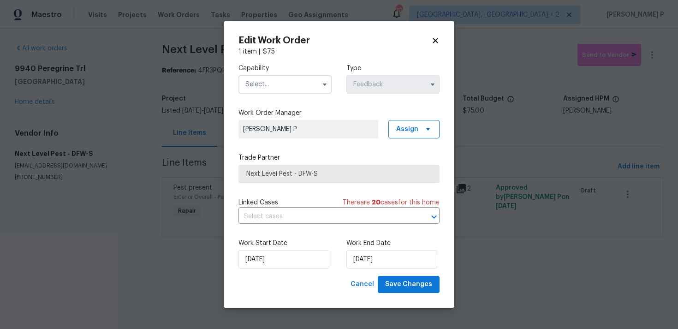
click at [308, 83] on input "text" at bounding box center [284, 84] width 93 height 18
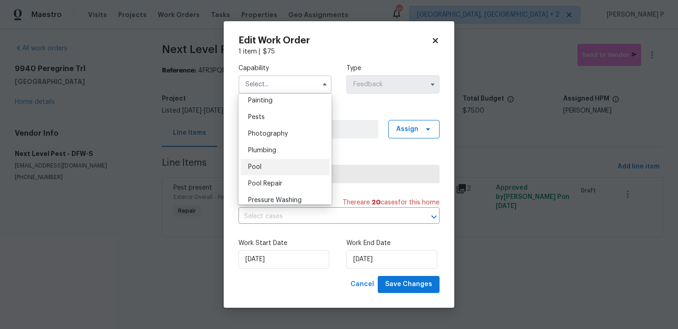
scroll to position [764, 0]
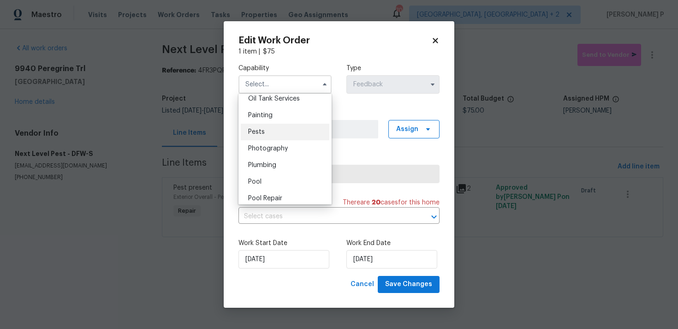
click at [272, 127] on div "Pests" at bounding box center [285, 132] width 89 height 17
type input "Pests"
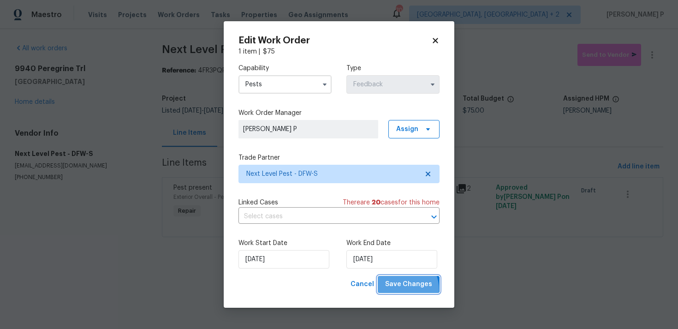
click at [401, 290] on span "Save Changes" at bounding box center [408, 284] width 47 height 12
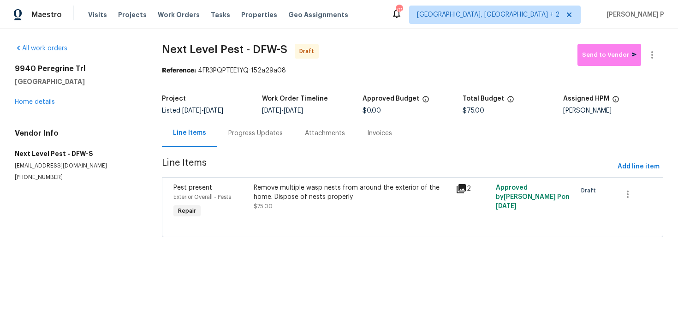
click at [274, 142] on div "Progress Updates" at bounding box center [255, 132] width 77 height 27
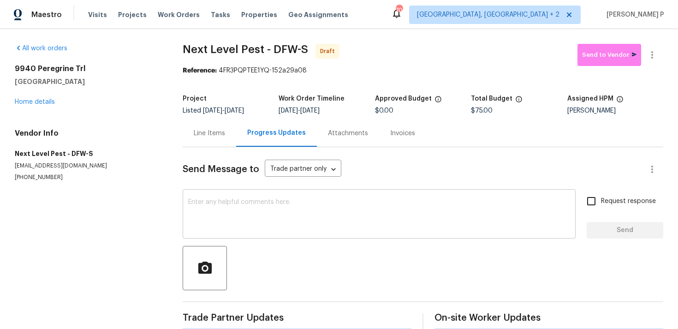
click at [275, 208] on textarea at bounding box center [379, 215] width 382 height 32
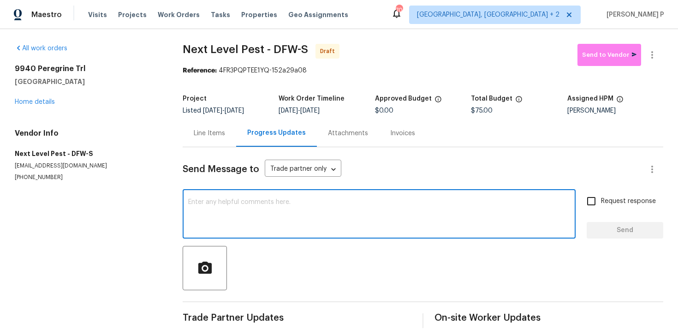
paste textarea "Hi, this is [PERSON_NAME] with Opendoor. I’m confirming you received the WO for…"
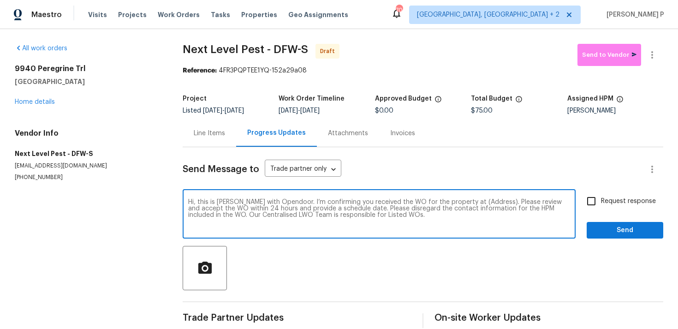
drag, startPoint x: 462, startPoint y: 203, endPoint x: 490, endPoint y: 202, distance: 28.1
click at [490, 202] on textarea "Hi, this is [PERSON_NAME] with Opendoor. I’m confirming you received the WO for…" at bounding box center [379, 215] width 382 height 32
paste textarea "[STREET_ADDRESS]"
type textarea "Hi, this is [PERSON_NAME] with Opendoor. I’m confirming you received the WO for…"
click at [611, 201] on span "Request response" at bounding box center [628, 201] width 55 height 10
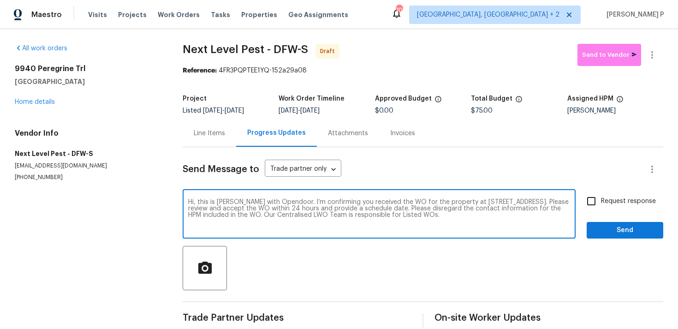
click at [601, 201] on input "Request response" at bounding box center [590, 200] width 19 height 19
checkbox input "true"
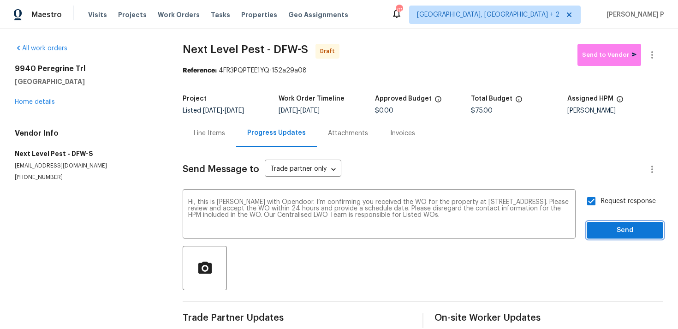
click at [608, 224] on button "Send" at bounding box center [624, 230] width 77 height 17
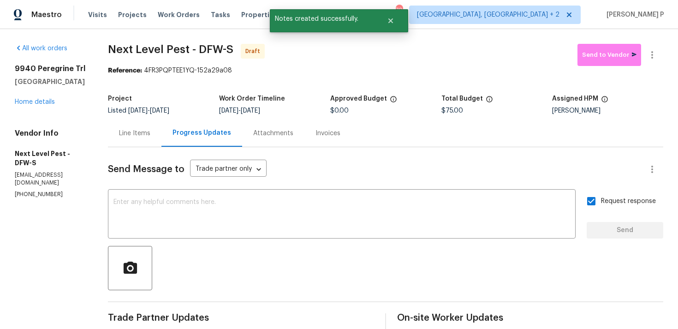
click at [472, 264] on div at bounding box center [385, 268] width 555 height 44
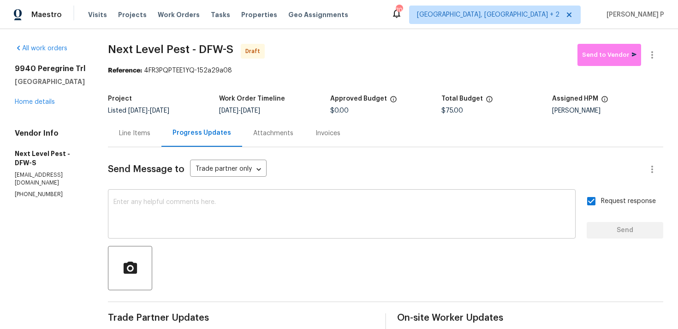
click at [282, 212] on textarea at bounding box center [341, 215] width 456 height 32
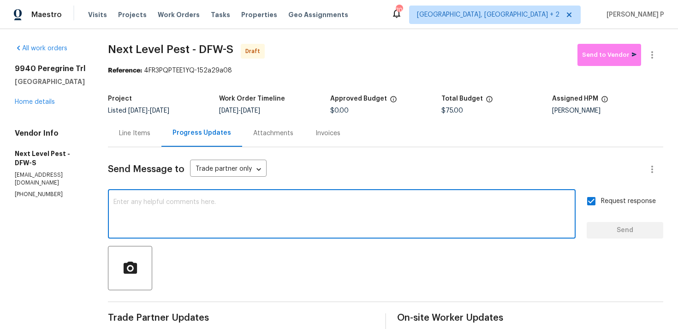
paste textarea "Attention All Work Orders must include before-photos (both close-up and wide-an…"
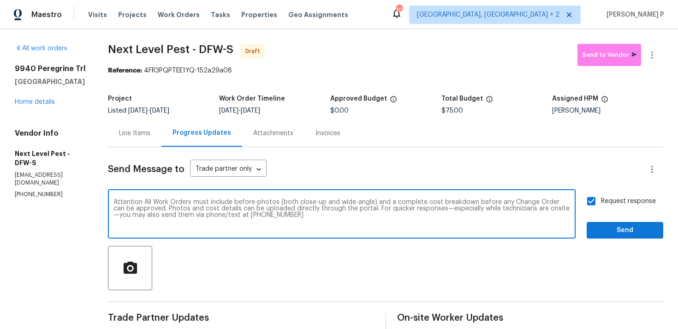
type textarea "Attention All Work Orders must include before-photos (both close-up and wide-an…"
click at [628, 230] on span "Send" at bounding box center [625, 231] width 62 height 12
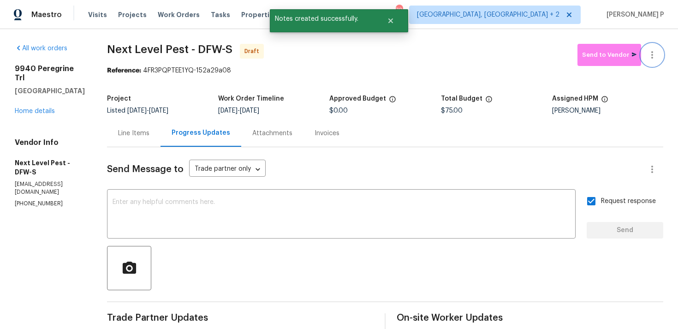
click at [657, 53] on icon "button" at bounding box center [651, 54] width 11 height 11
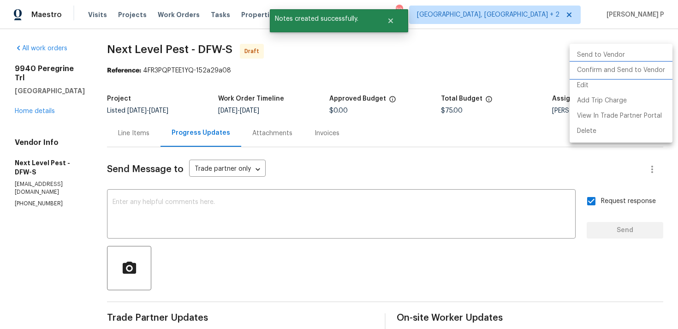
click at [612, 74] on li "Confirm and Send to Vendor" at bounding box center [620, 70] width 103 height 15
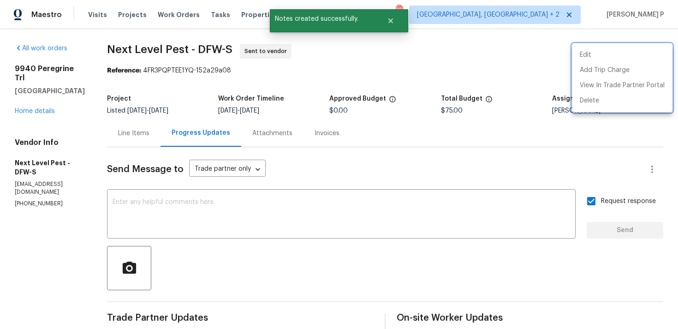
click at [255, 242] on div at bounding box center [339, 164] width 678 height 329
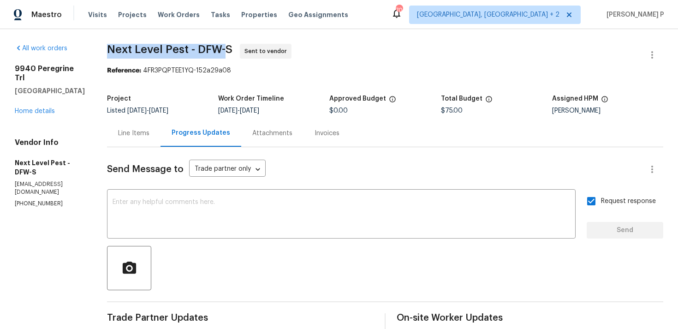
drag, startPoint x: 105, startPoint y: 50, endPoint x: 225, endPoint y: 49, distance: 120.3
click at [225, 49] on span "Next Level Pest - DFW-S" at bounding box center [169, 49] width 125 height 11
click at [108, 57] on span "Next Level Pest - DFW-S Sent to vendor" at bounding box center [374, 55] width 534 height 22
drag, startPoint x: 106, startPoint y: 47, endPoint x: 225, endPoint y: 47, distance: 119.4
click at [225, 47] on span "Next Level Pest - DFW-S" at bounding box center [169, 49] width 125 height 11
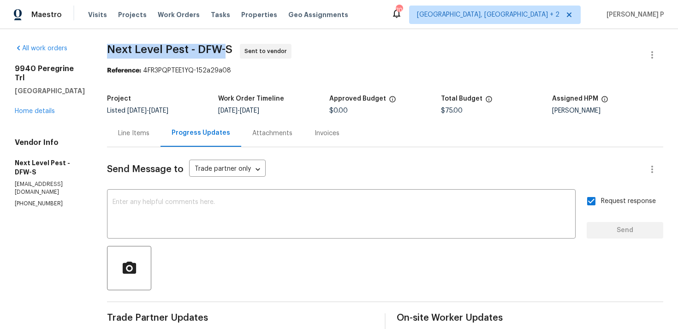
click at [118, 49] on span "Next Level Pest - DFW-S" at bounding box center [169, 49] width 125 height 11
drag, startPoint x: 107, startPoint y: 47, endPoint x: 234, endPoint y: 47, distance: 127.3
click at [234, 47] on span "Next Level Pest - DFW-S Sent to vendor" at bounding box center [374, 55] width 534 height 22
copy span "Next Level Pest - DFW-S"
click at [176, 89] on section "Next Level Pest - DFW-S Sent to vendor Reference: 4FR3PQPTEE1YQ-152a29a08 Proje…" at bounding box center [385, 254] width 556 height 420
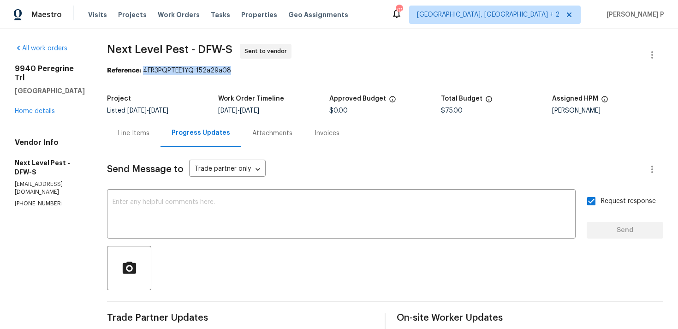
drag, startPoint x: 142, startPoint y: 69, endPoint x: 257, endPoint y: 69, distance: 115.3
click at [257, 69] on div "Reference: 4FR3PQPTEE1YQ-152a29a08" at bounding box center [385, 70] width 556 height 9
copy div "4FR3PQPTEE1YQ-152a29a08"
click at [116, 39] on div "All work orders [STREET_ADDRESS] Home details Vendor Info Next Level Pest - DFW…" at bounding box center [339, 254] width 678 height 450
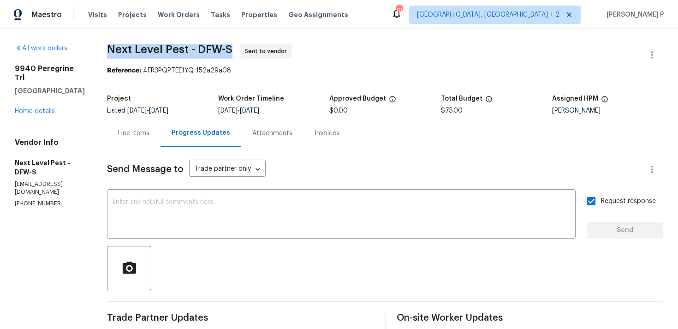
drag, startPoint x: 107, startPoint y: 48, endPoint x: 228, endPoint y: 46, distance: 120.8
click at [228, 46] on span "Next Level Pest - DFW-S" at bounding box center [169, 49] width 125 height 11
copy span "Next Level Pest - DFW-S"
click at [39, 108] on link "Home details" at bounding box center [35, 111] width 40 height 6
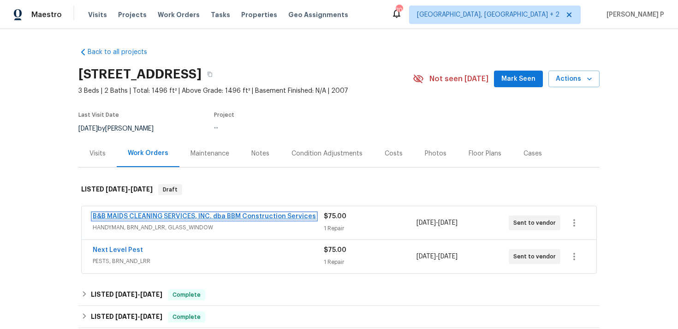
click at [138, 216] on link "B&B MAIDS CLEANING SERVICES, INC. dba BBM Construction Services" at bounding box center [204, 216] width 223 height 6
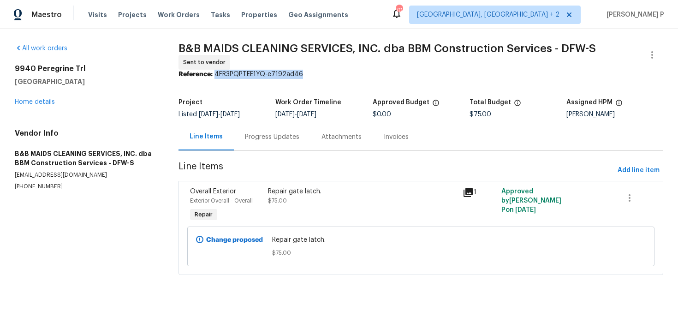
drag, startPoint x: 216, startPoint y: 73, endPoint x: 317, endPoint y: 74, distance: 101.4
click at [317, 74] on div "Reference: 4FR3PQPTEE1YQ-e7192ad46" at bounding box center [420, 74] width 485 height 9
copy div "4FR3PQPTEE1YQ-e7192ad46"
click at [43, 106] on div "[STREET_ADDRESS] Home details" at bounding box center [86, 85] width 142 height 42
click at [45, 100] on link "Home details" at bounding box center [35, 102] width 40 height 6
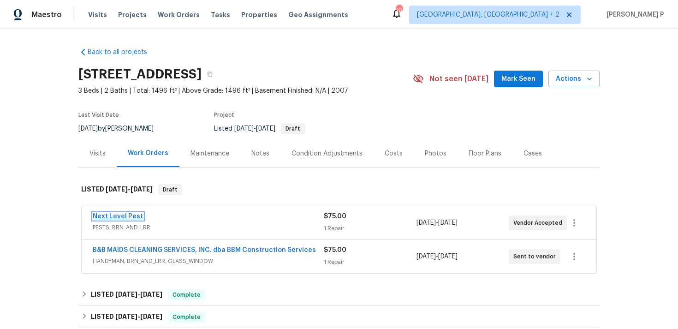
click at [126, 218] on link "Next Level Pest" at bounding box center [118, 216] width 50 height 6
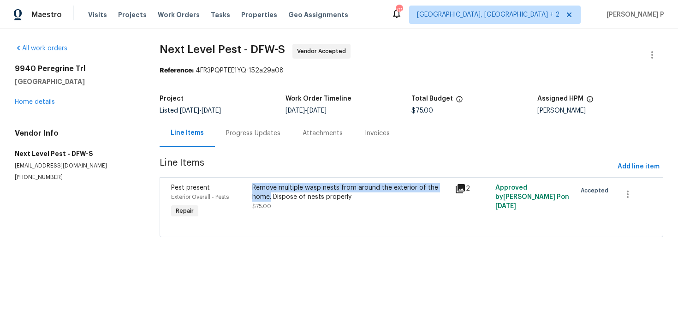
copy div "Remove multiple wasp nests from around the exterior of the home."
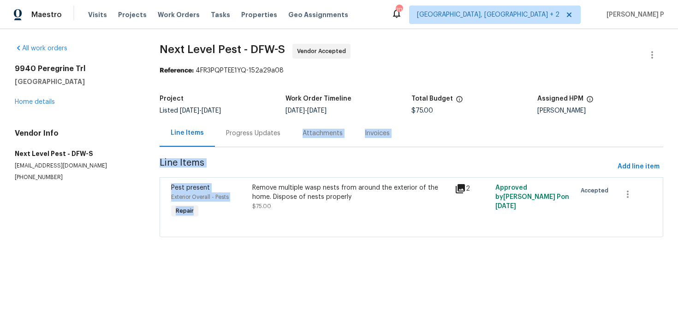
drag, startPoint x: 255, startPoint y: 189, endPoint x: 275, endPoint y: 144, distance: 50.0
click at [275, 144] on section "Next Level Pest - DFW-S Vendor Accepted Reference: 4FR3PQPTEE1YQ-152a29a08 Proj…" at bounding box center [411, 146] width 503 height 204
click at [275, 144] on div "Progress Updates" at bounding box center [253, 132] width 77 height 27
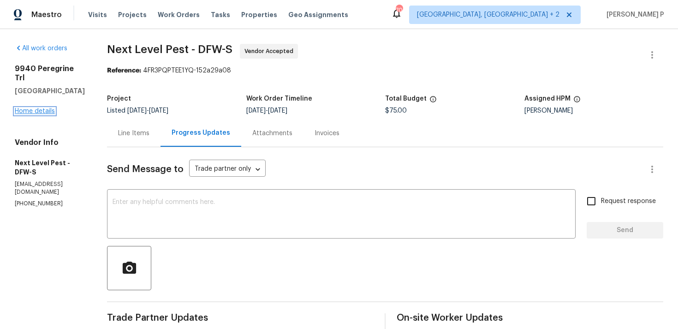
click at [41, 108] on link "Home details" at bounding box center [35, 111] width 40 height 6
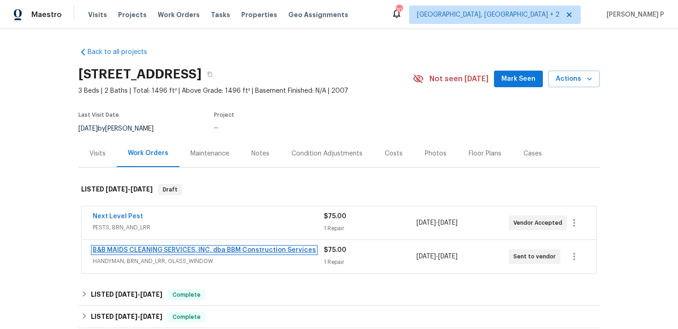
click at [120, 247] on link "B&B MAIDS CLEANING SERVICES, INC. dba BBM Construction Services" at bounding box center [204, 250] width 223 height 6
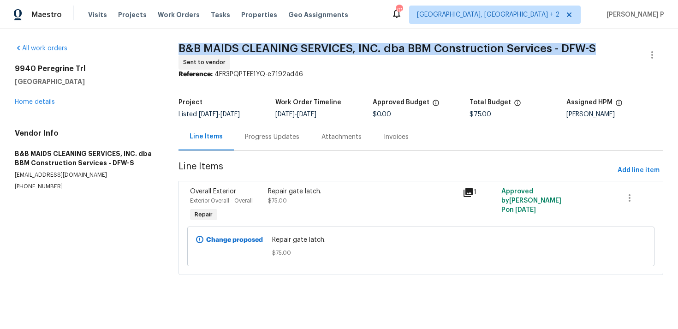
drag, startPoint x: 178, startPoint y: 47, endPoint x: 599, endPoint y: 46, distance: 421.4
click at [599, 46] on div "All work orders [STREET_ADDRESS] Home details Vendor Info B&B MAIDS CLEANING SE…" at bounding box center [339, 165] width 678 height 272
copy span "B&B MAIDS CLEANING SERVICES, INC. dba BBM Construction Services - DFW-S"
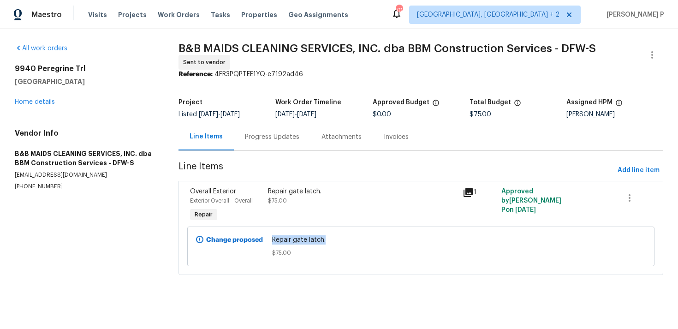
copy span "Repair gate latch."
drag, startPoint x: 272, startPoint y: 239, endPoint x: 330, endPoint y: 239, distance: 57.2
click at [330, 239] on span "Repair gate latch." at bounding box center [421, 239] width 298 height 9
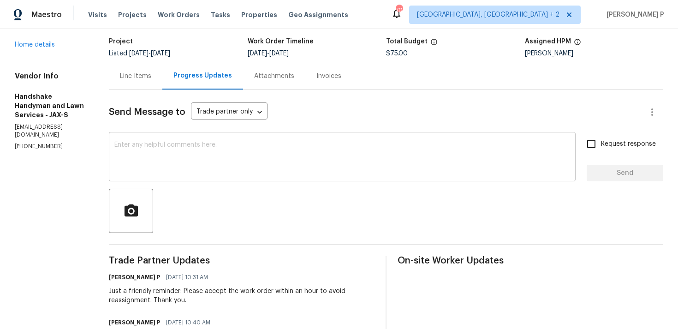
scroll to position [37, 0]
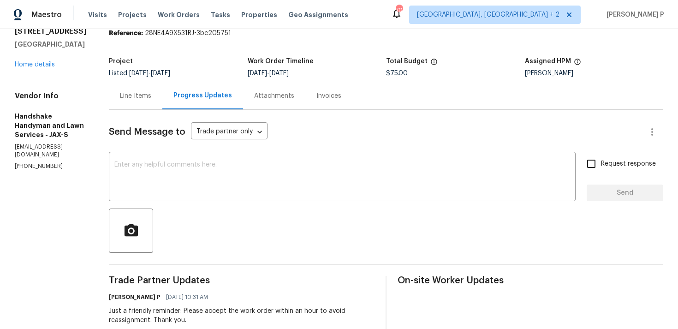
click at [145, 97] on div "Line Items" at bounding box center [135, 95] width 31 height 9
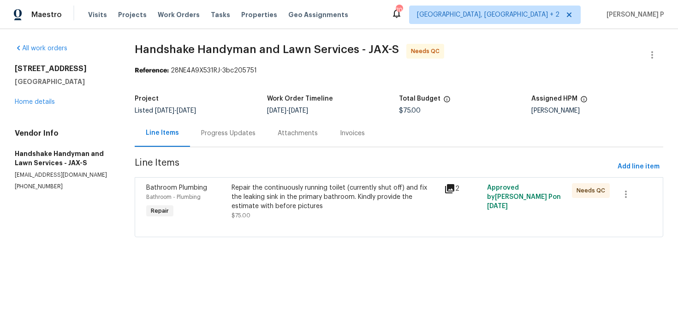
click at [305, 201] on div "Repair the continuously running toilet (currently shut off) and fix the leaking…" at bounding box center [334, 197] width 207 height 28
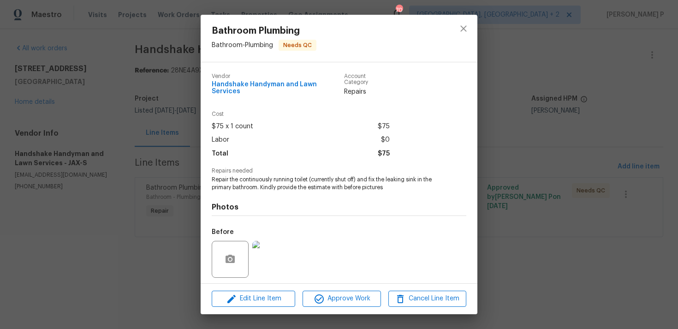
scroll to position [58, 0]
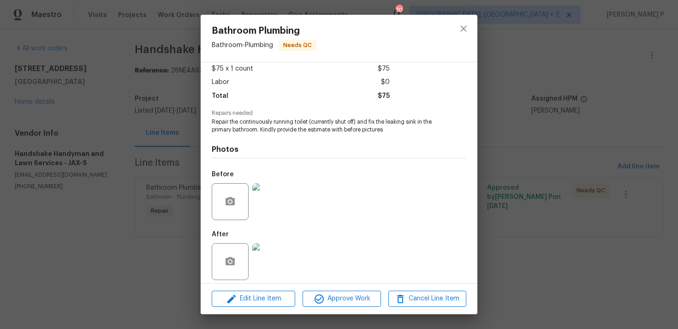
click at [276, 189] on img at bounding box center [270, 201] width 37 height 37
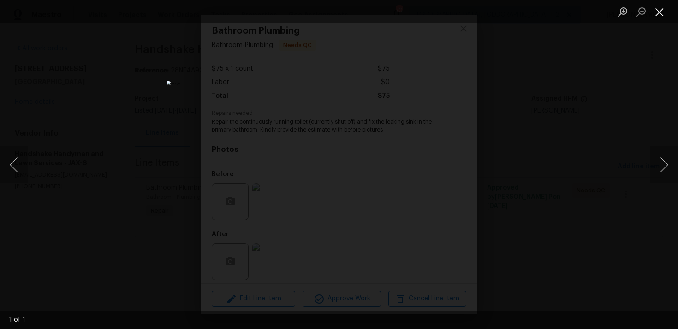
click at [660, 15] on button "Close lightbox" at bounding box center [659, 12] width 18 height 16
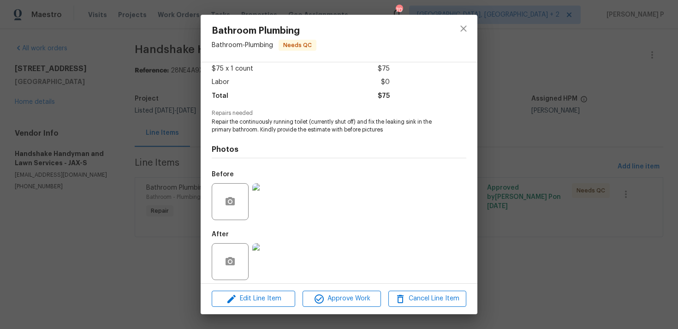
click at [275, 264] on img at bounding box center [270, 261] width 37 height 37
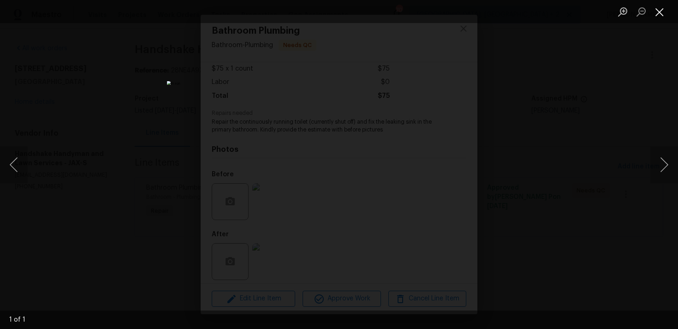
click at [657, 14] on button "Close lightbox" at bounding box center [659, 12] width 18 height 16
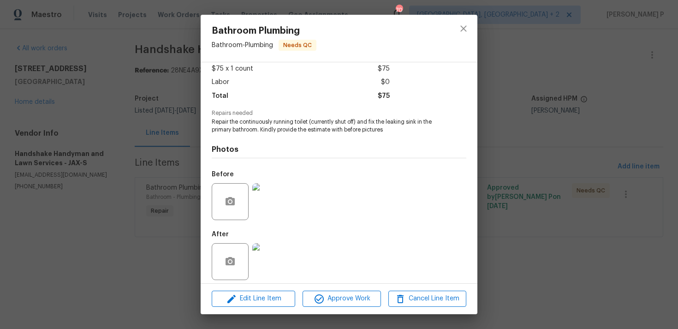
click at [281, 192] on img at bounding box center [270, 201] width 37 height 37
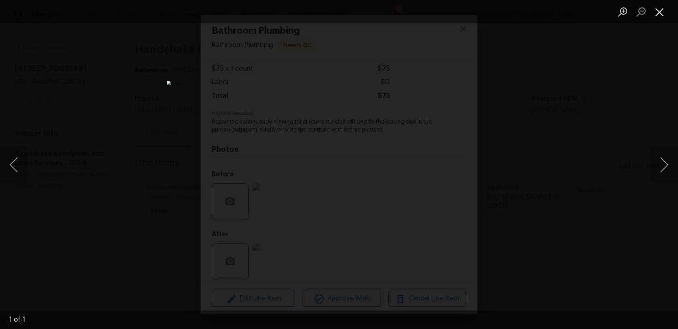
click at [664, 5] on button "Close lightbox" at bounding box center [659, 12] width 18 height 16
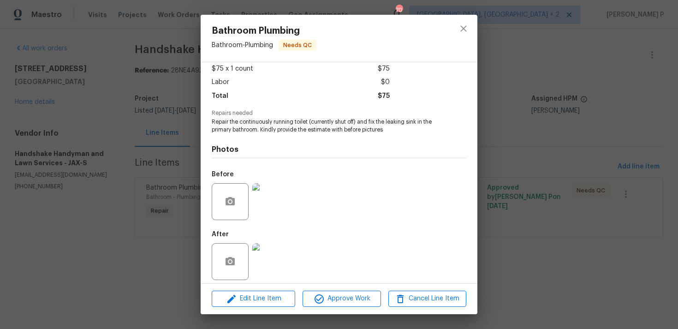
click at [276, 246] on img at bounding box center [270, 261] width 37 height 37
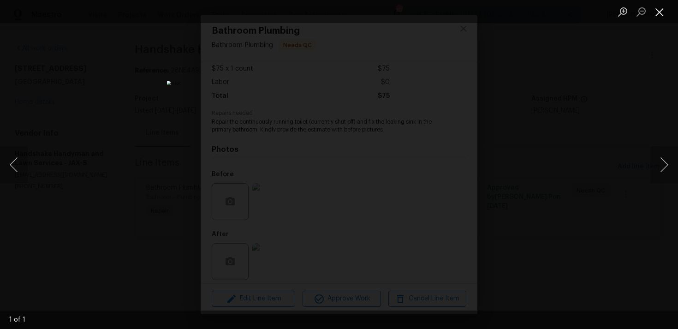
click at [655, 7] on button "Close lightbox" at bounding box center [659, 12] width 18 height 16
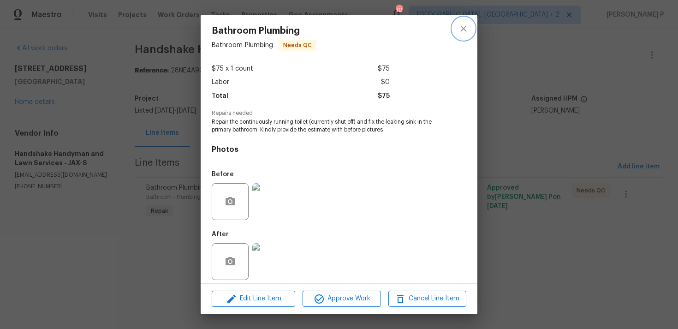
click at [460, 29] on icon "close" at bounding box center [463, 28] width 11 height 11
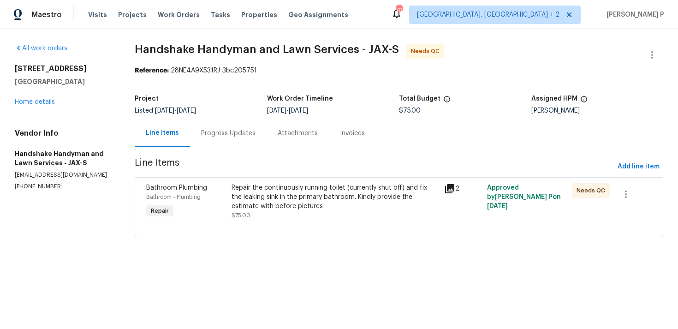
click at [226, 136] on div "Progress Updates" at bounding box center [228, 133] width 54 height 9
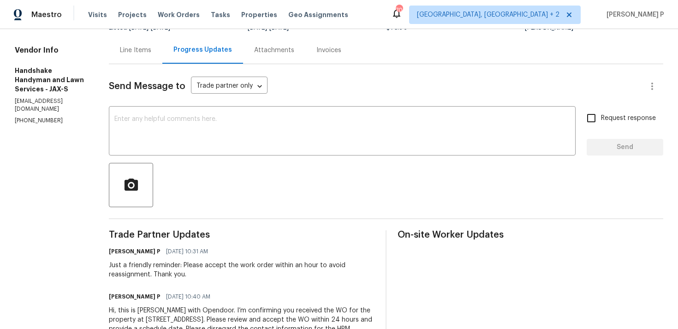
scroll to position [132, 0]
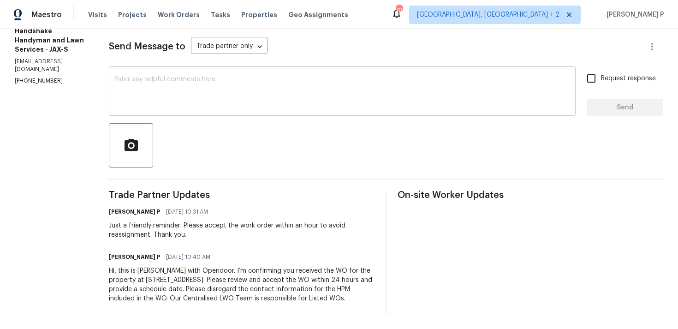
click at [123, 92] on textarea at bounding box center [342, 92] width 456 height 32
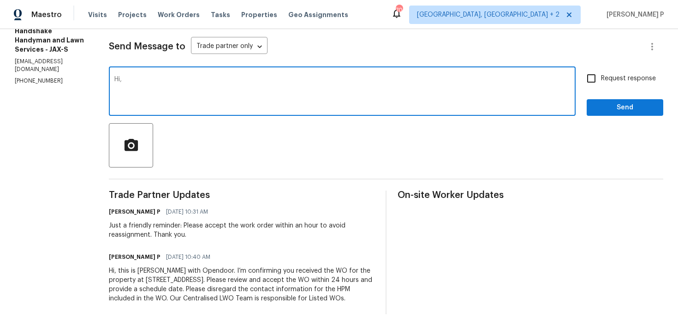
paste textarea "Could you kindly provide a brief description of the completed work and confirm …"
type textarea "Hi, Could you kindly provide a brief description of the completed work and conf…"
click at [648, 75] on label "Request response" at bounding box center [618, 78] width 74 height 19
click at [601, 75] on input "Request response" at bounding box center [590, 78] width 19 height 19
checkbox input "true"
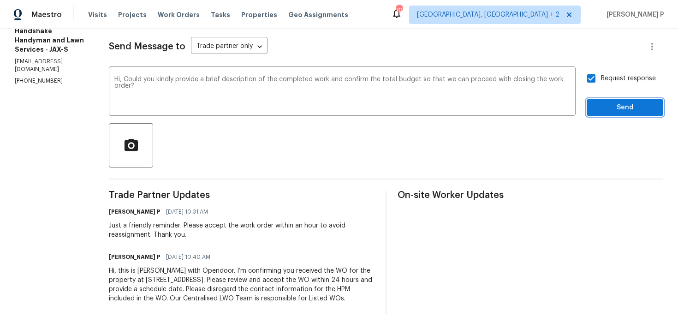
click at [628, 102] on span "Send" at bounding box center [625, 108] width 62 height 12
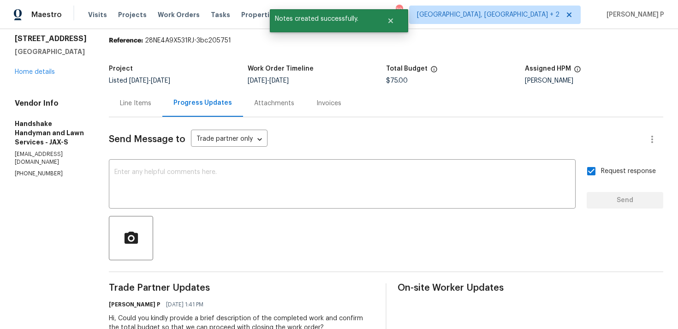
scroll to position [0, 0]
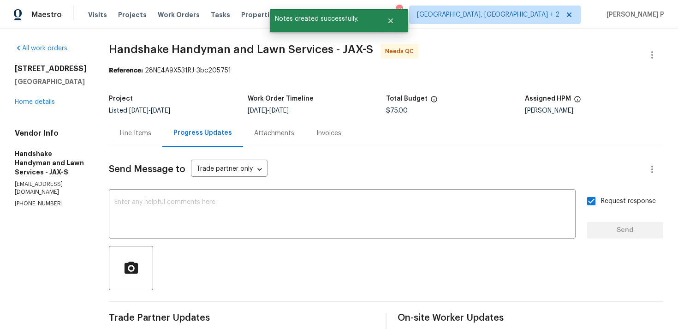
click at [143, 133] on div "Line Items" at bounding box center [135, 133] width 31 height 9
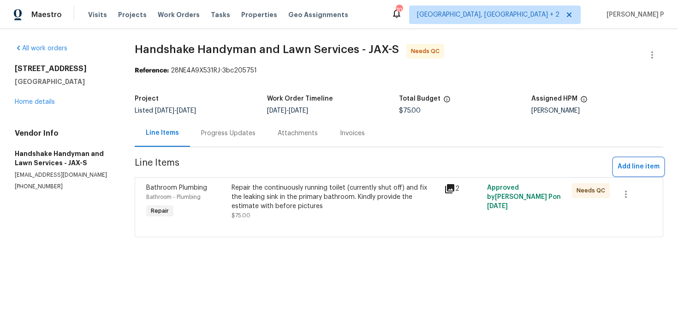
click at [626, 164] on span "Add line item" at bounding box center [638, 167] width 42 height 12
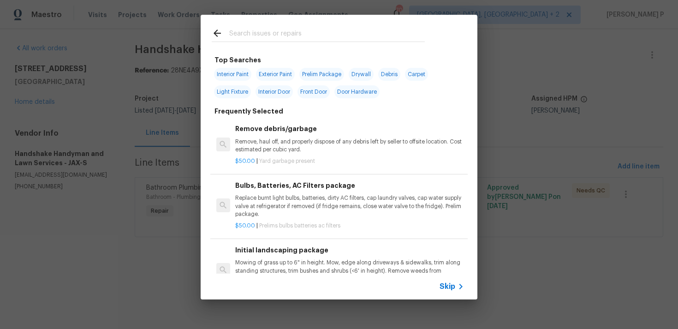
click at [446, 284] on span "Skip" at bounding box center [447, 286] width 16 height 9
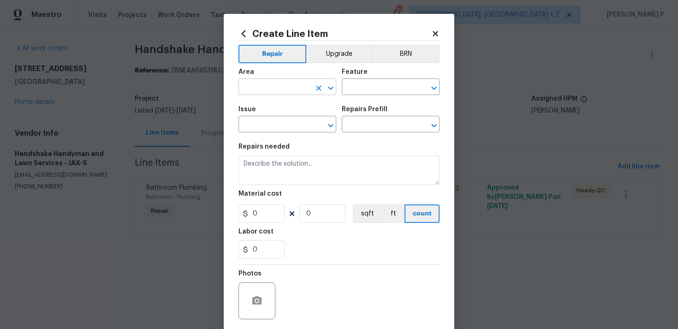
click at [331, 89] on icon "Open" at bounding box center [330, 87] width 5 height 3
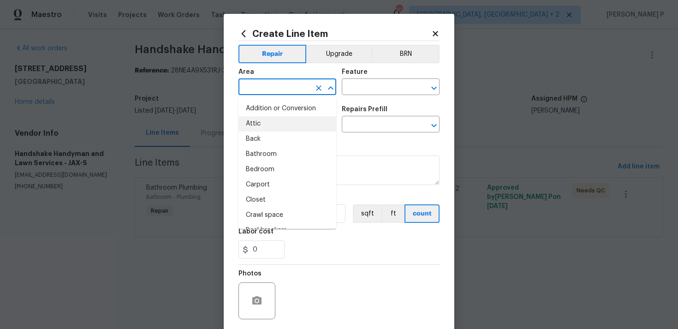
click at [286, 119] on li "Attic" at bounding box center [287, 123] width 98 height 15
type input "Attic"
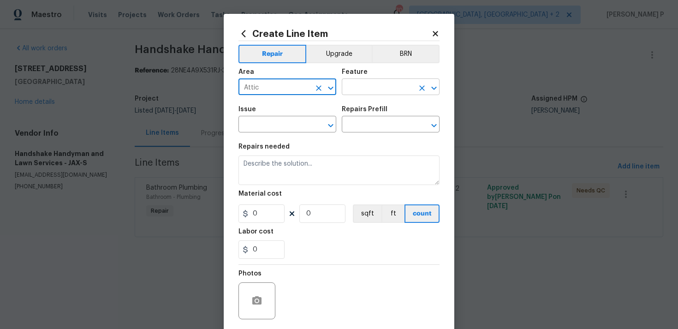
click at [365, 95] on input "text" at bounding box center [378, 88] width 72 height 14
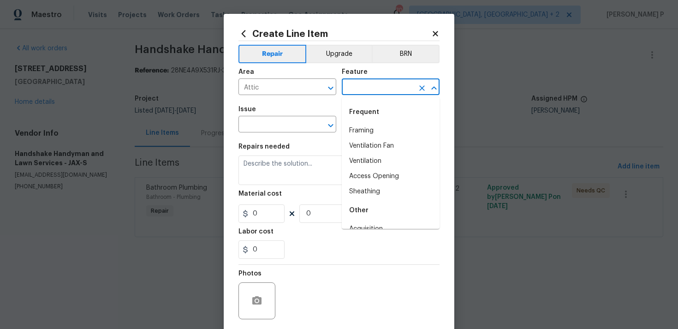
click at [361, 118] on div "Frequent" at bounding box center [391, 112] width 98 height 22
click at [361, 127] on li "Framing" at bounding box center [391, 130] width 98 height 15
type input "Framing"
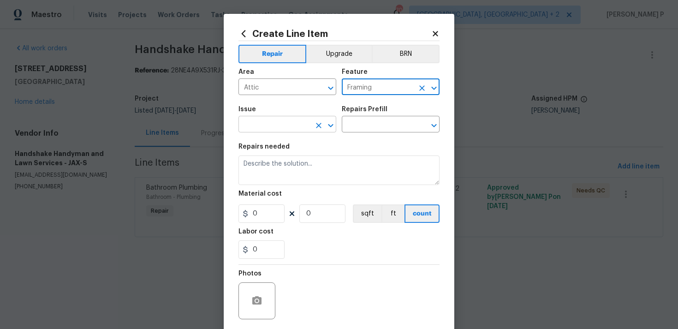
click at [333, 120] on icon "Open" at bounding box center [330, 125] width 11 height 11
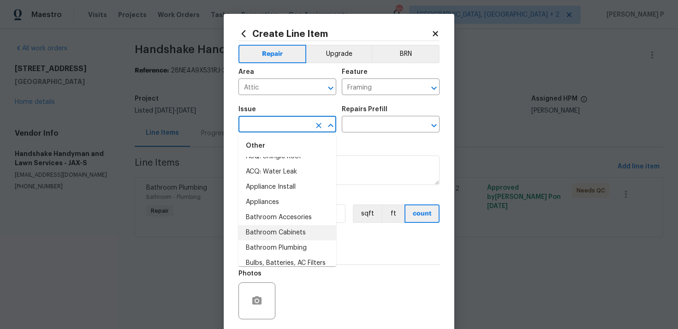
scroll to position [170, 0]
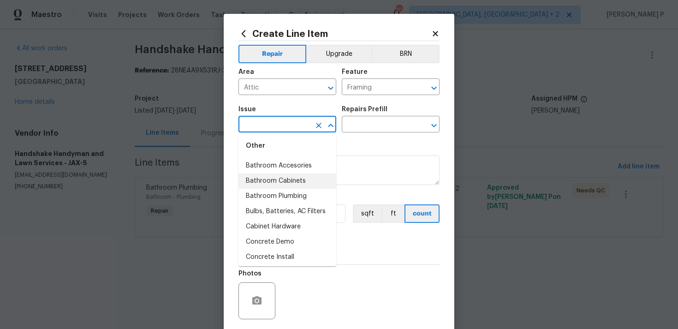
click at [290, 177] on li "Bathroom Cabinets" at bounding box center [287, 180] width 98 height 15
type input "Bathroom Cabinets"
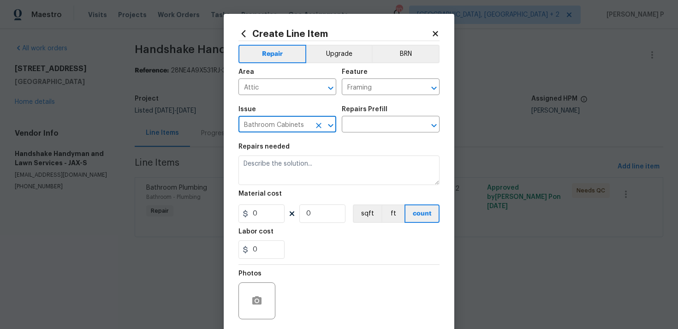
click at [372, 135] on div "Issue Bathroom Cabinets ​ Repairs Prefill ​" at bounding box center [338, 119] width 201 height 37
click at [378, 126] on input "text" at bounding box center [378, 125] width 72 height 14
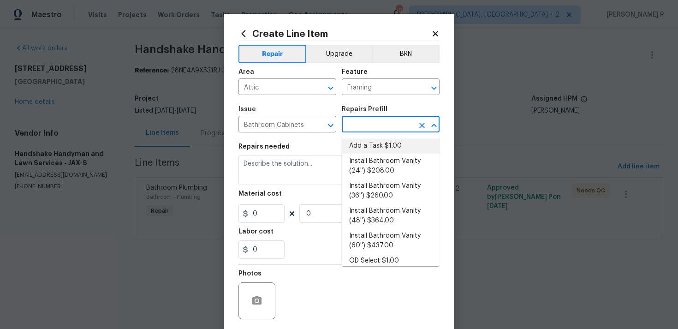
click at [371, 143] on li "Add a Task $1.00" at bounding box center [391, 145] width 98 height 15
type input "Cabinets"
type input "Add a Task $1.00"
type textarea "HPM to detail"
type input "1"
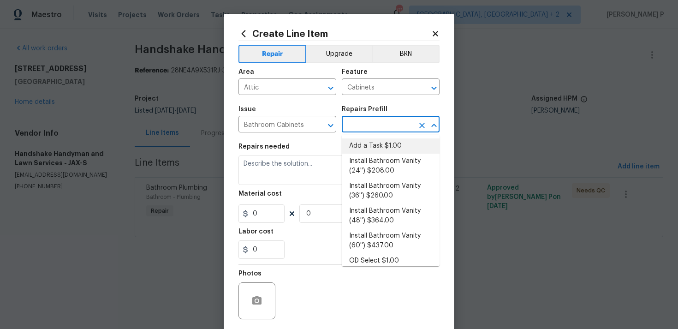
type input "1"
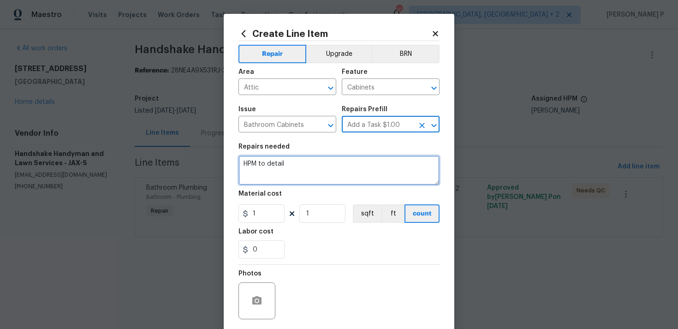
click at [295, 177] on textarea "HPM to detail" at bounding box center [338, 170] width 201 height 30
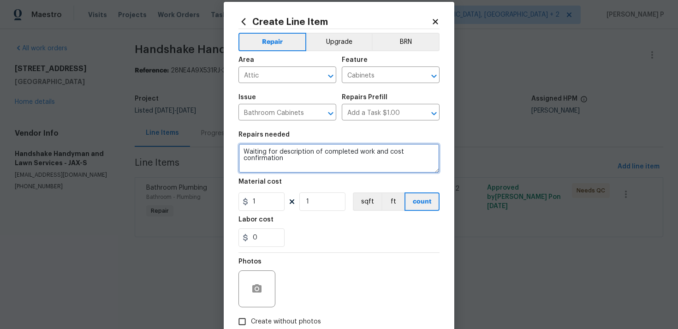
scroll to position [14, 0]
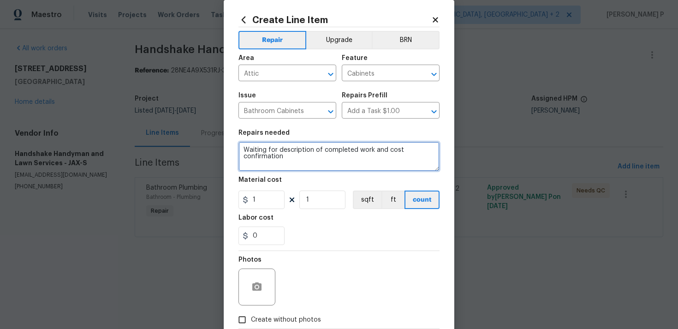
type textarea "Waiting for description of completed work and cost confirmation"
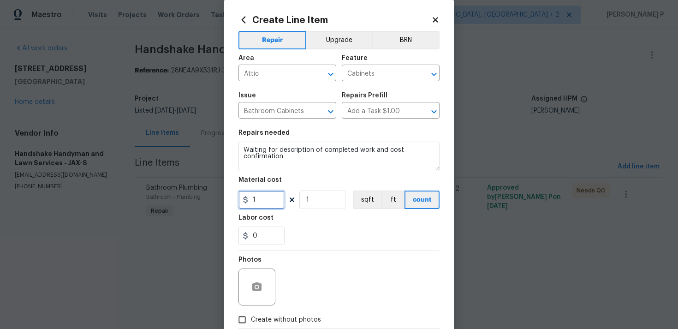
click at [270, 201] on input "1" at bounding box center [261, 199] width 46 height 18
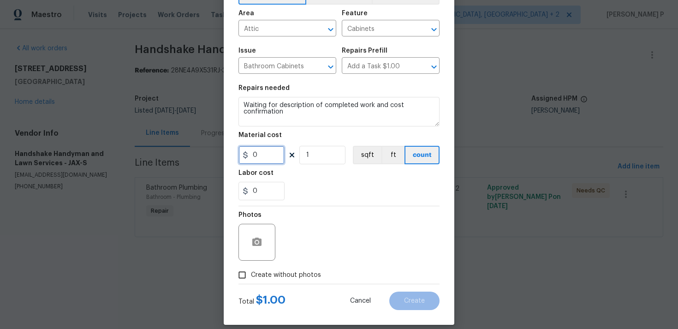
scroll to position [69, 0]
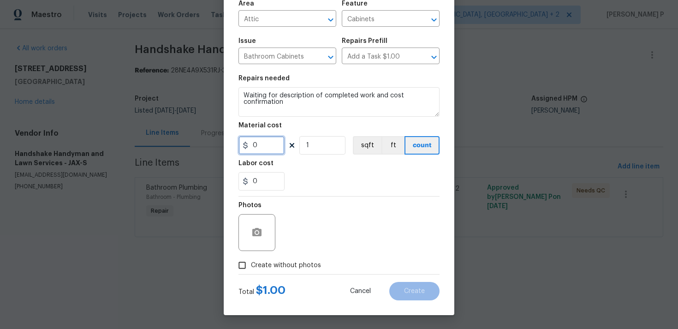
type input "0"
click at [244, 263] on input "Create without photos" at bounding box center [242, 265] width 18 height 18
checkbox input "true"
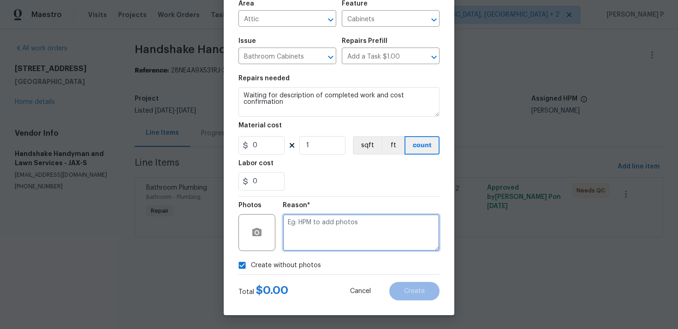
click at [304, 249] on textarea at bounding box center [361, 232] width 157 height 37
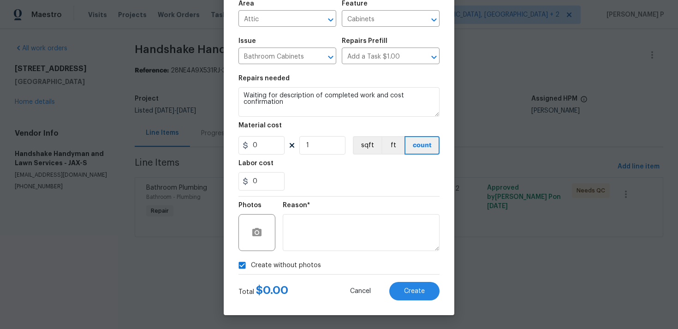
click at [404, 279] on div "Total $ 0.00 Cancel Create" at bounding box center [338, 287] width 201 height 26
click at [406, 301] on div "Create Line Item Repair Upgrade BRN Area Attic ​ Feature Cabinets ​ Issue Bathr…" at bounding box center [339, 130] width 231 height 369
click at [405, 290] on span "Create" at bounding box center [414, 291] width 21 height 7
type input "0"
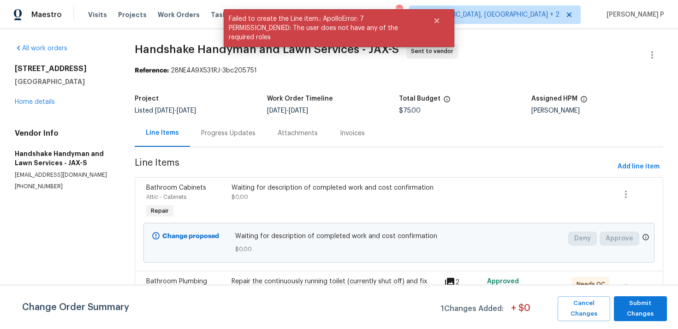
click at [246, 131] on div "Progress Updates" at bounding box center [228, 133] width 54 height 9
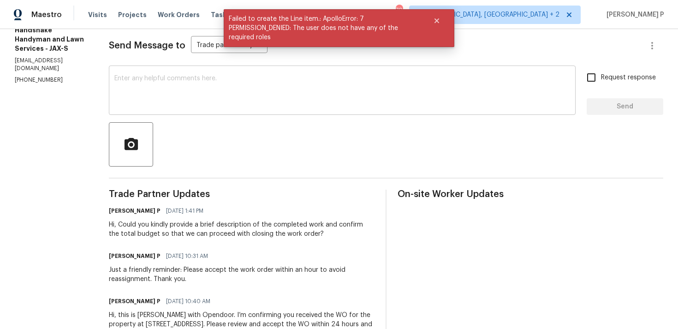
scroll to position [129, 0]
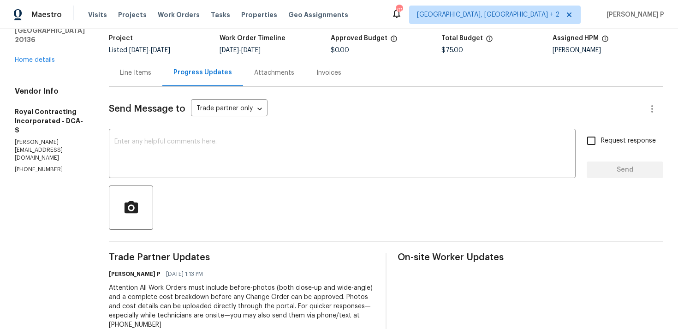
scroll to position [160, 0]
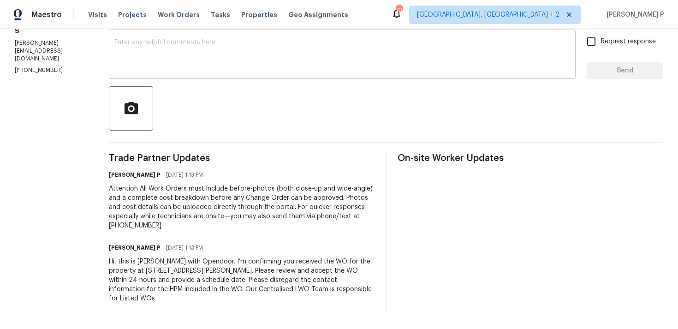
click at [153, 64] on textarea at bounding box center [342, 55] width 456 height 32
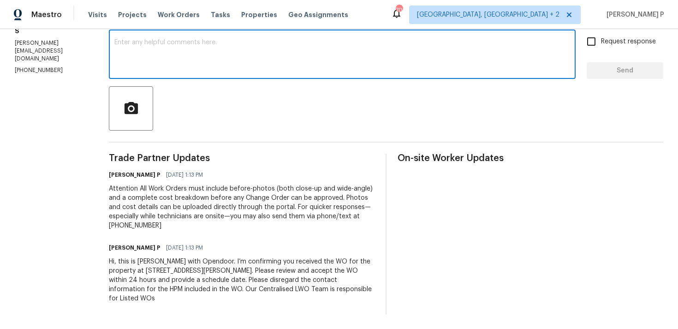
paste textarea "Just a friendly reminder: Please accept the work order within an hour to avoid …"
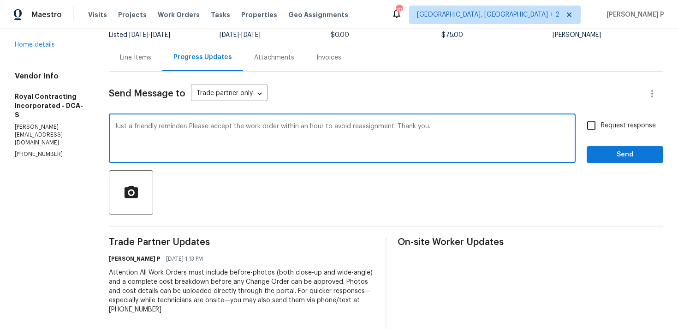
type textarea "Just a friendly reminder: Please accept the work order within an hour to avoid …"
click at [592, 118] on input "Request response" at bounding box center [590, 125] width 19 height 19
checkbox input "true"
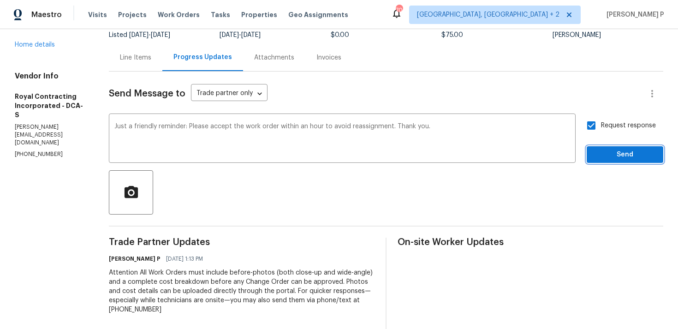
click at [602, 152] on span "Send" at bounding box center [625, 155] width 62 height 12
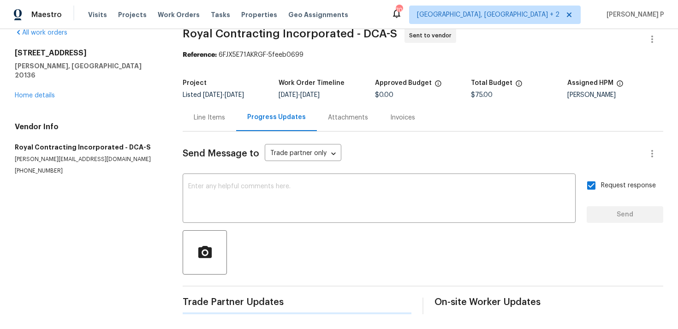
scroll to position [76, 0]
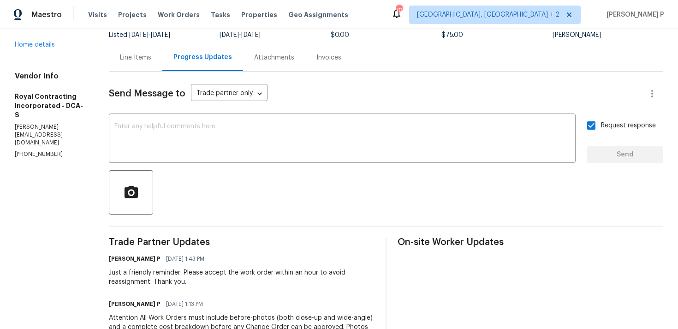
click at [226, 201] on div at bounding box center [386, 192] width 554 height 44
drag, startPoint x: 59, startPoint y: 120, endPoint x: 0, endPoint y: 120, distance: 59.5
click at [0, 120] on div "All work orders 8637 Huddersfield Way Bristow, VA 20136 Home details Vendor Inf…" at bounding box center [339, 205] width 678 height 504
copy p "(540) 892-0416"
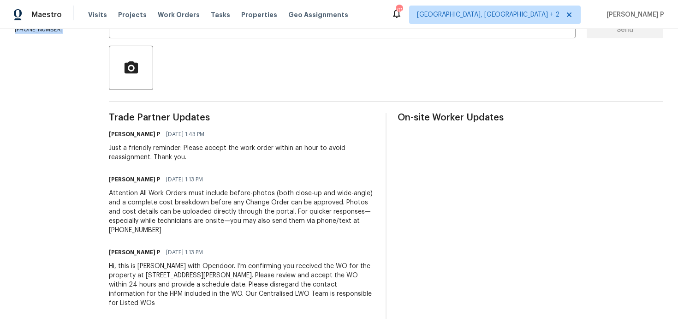
scroll to position [205, 0]
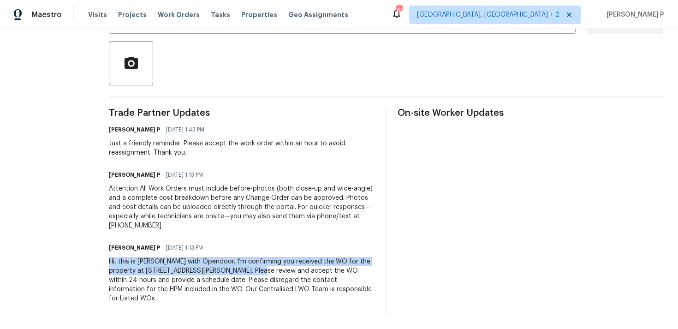
drag, startPoint x: 119, startPoint y: 262, endPoint x: 282, endPoint y: 268, distance: 162.4
click at [282, 268] on div "Hi, this is Ramyasri with Opendoor. I’m confirming you received the WO for the …" at bounding box center [242, 280] width 266 height 46
copy div "Hi, this is Ramyasri with Opendoor. I’m confirming you received the WO for the …"
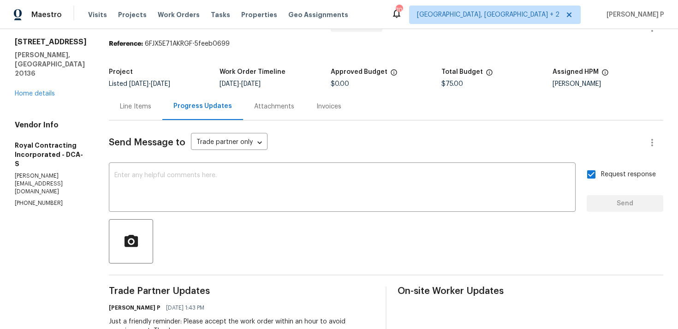
scroll to position [0, 0]
